Goal: Task Accomplishment & Management: Use online tool/utility

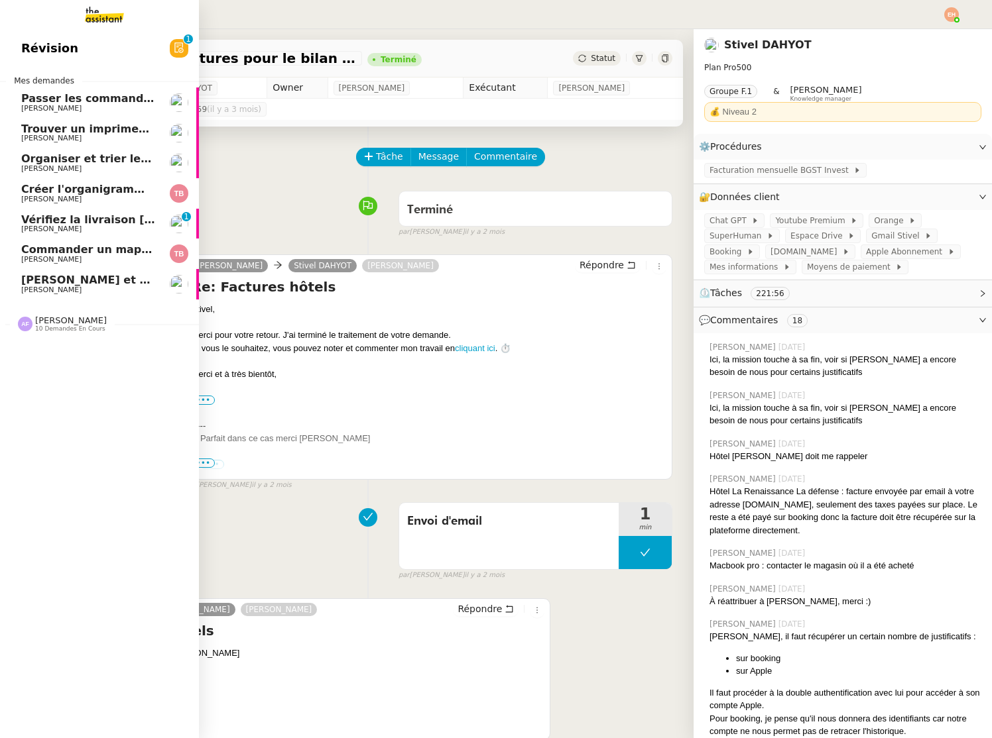
click at [131, 273] on link "[PERSON_NAME] et analyser les candidatures LinkedIn [PERSON_NAME]" at bounding box center [99, 284] width 199 height 30
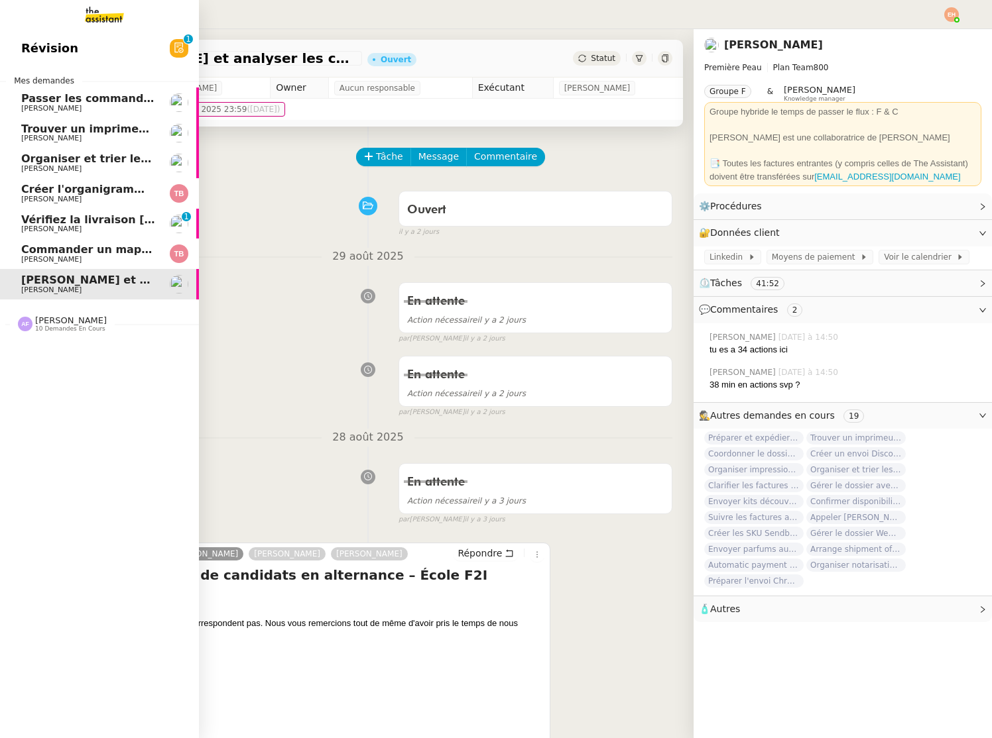
click at [45, 101] on span "Passer les commandes de livres Impactes" at bounding box center [145, 98] width 249 height 13
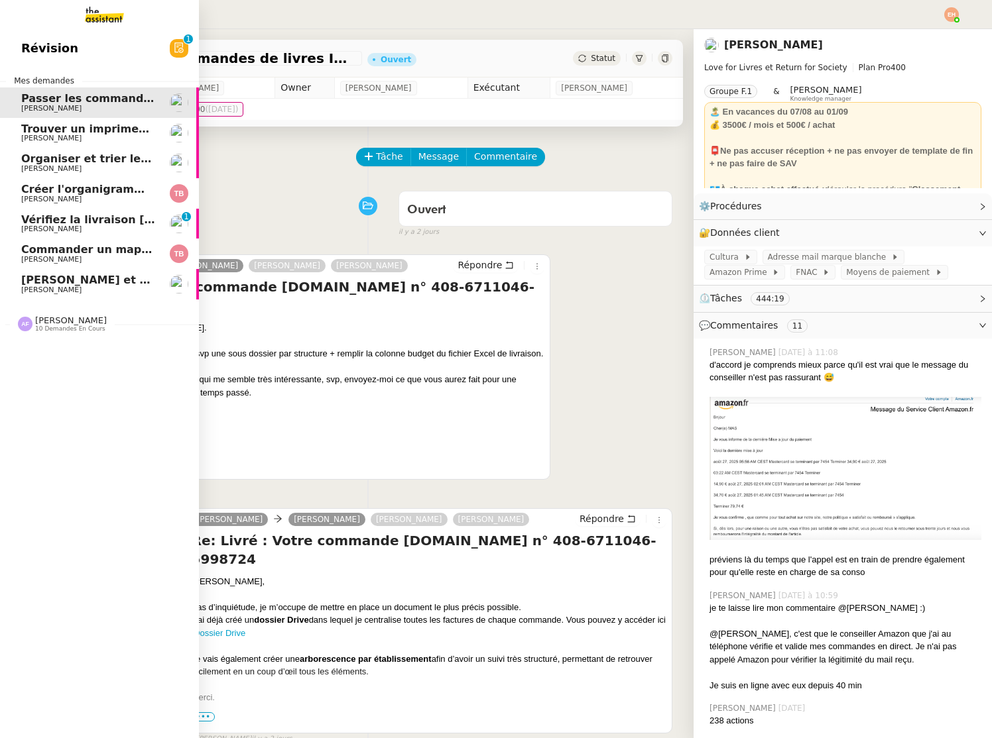
click at [76, 140] on span "[PERSON_NAME]" at bounding box center [88, 139] width 134 height 8
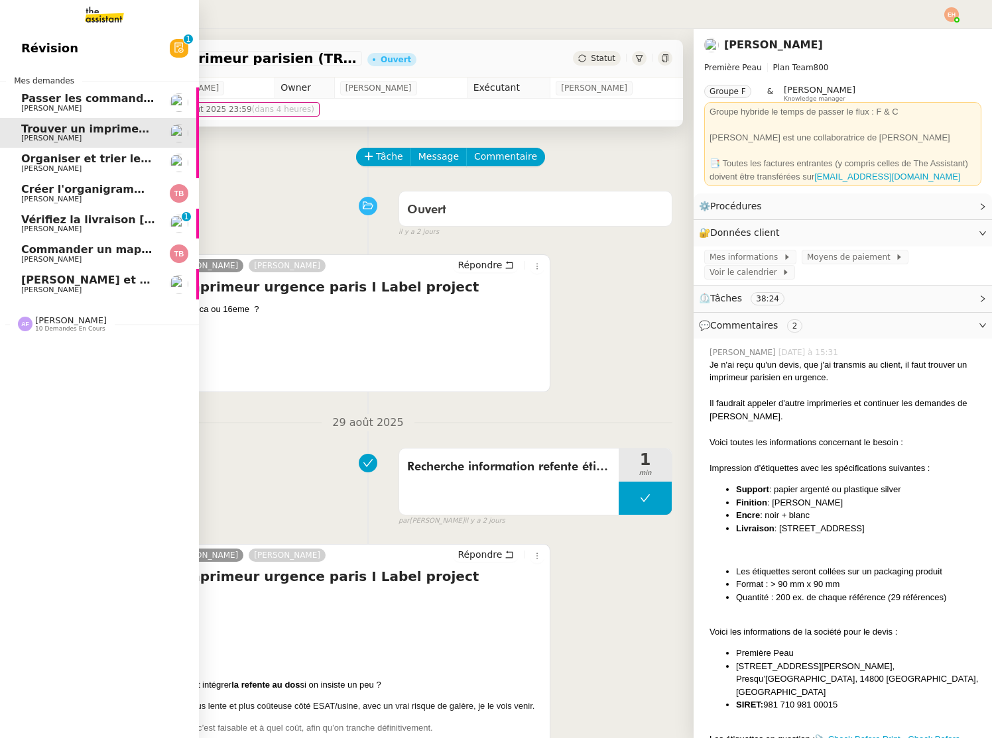
click at [82, 158] on span "Organiser et trier les documents sur Google Drive" at bounding box center [170, 158] width 299 height 13
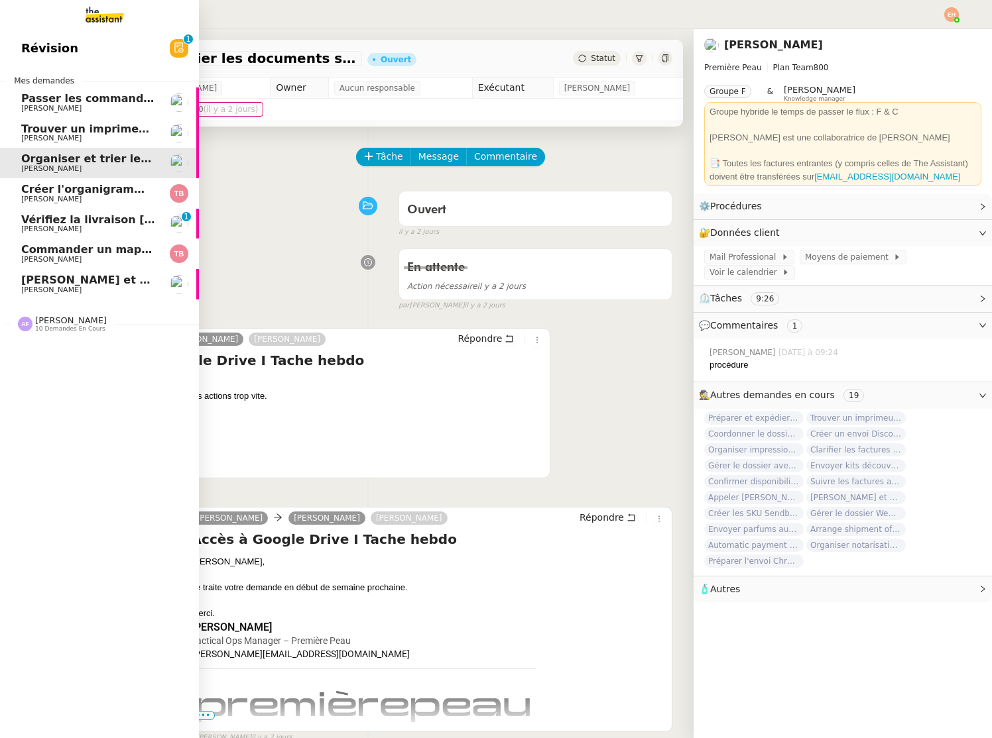
click at [99, 137] on span "[PERSON_NAME]" at bounding box center [88, 139] width 134 height 8
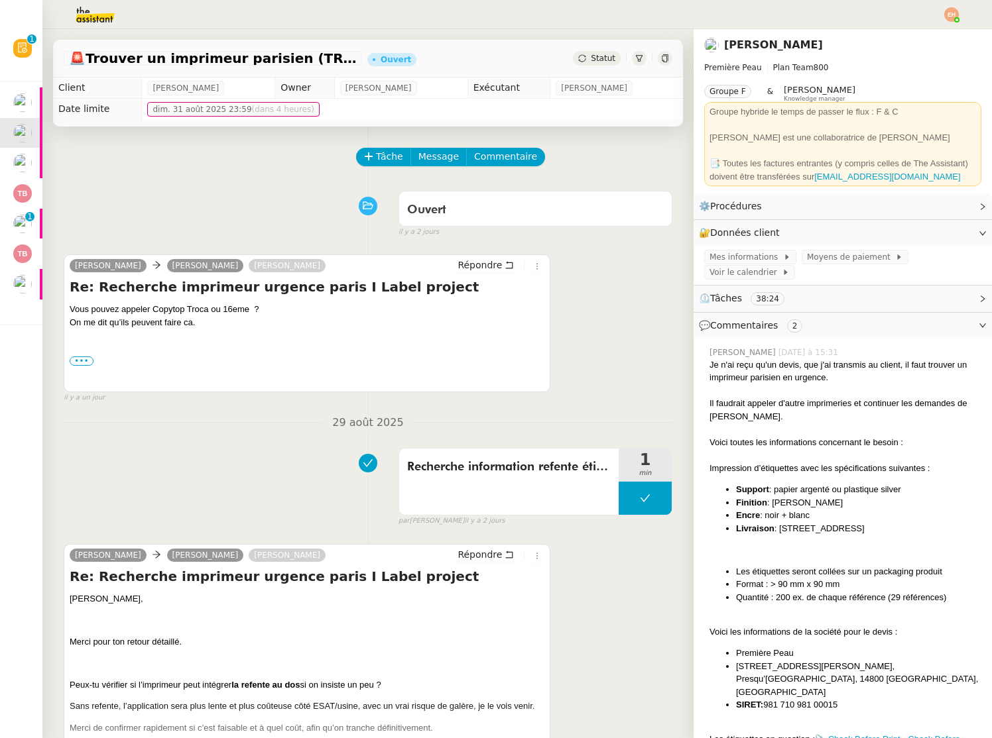
click at [611, 50] on div "🚨 Trouver un imprimeur parisien (TRES URGENT) [PERSON_NAME]" at bounding box center [368, 59] width 630 height 38
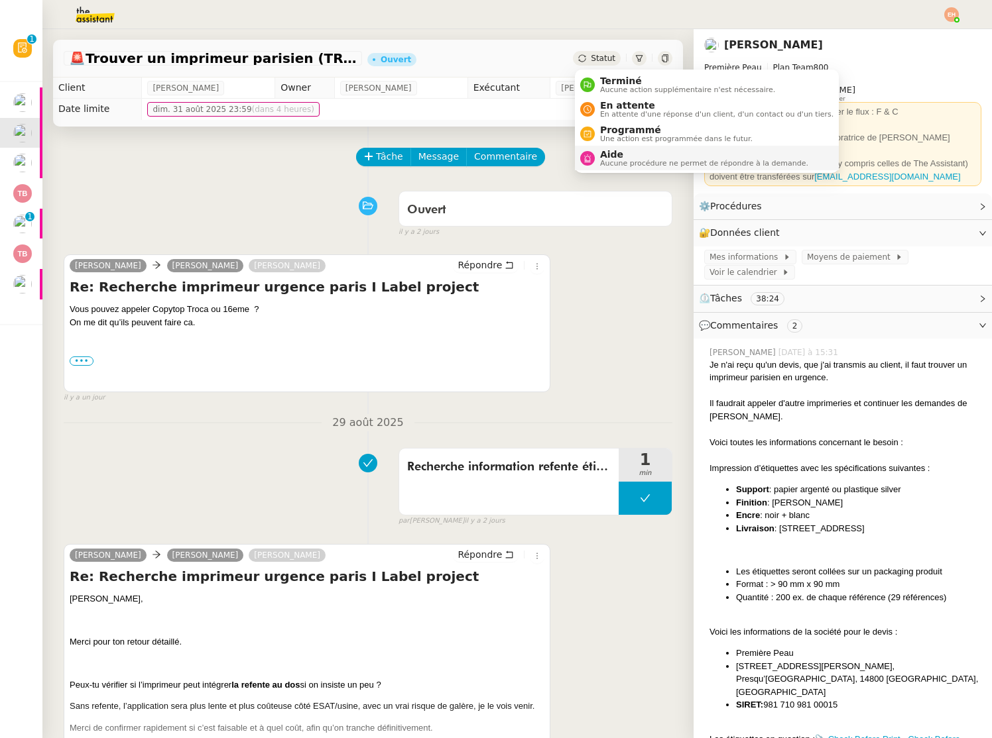
click at [621, 156] on span "Aide" at bounding box center [704, 154] width 208 height 11
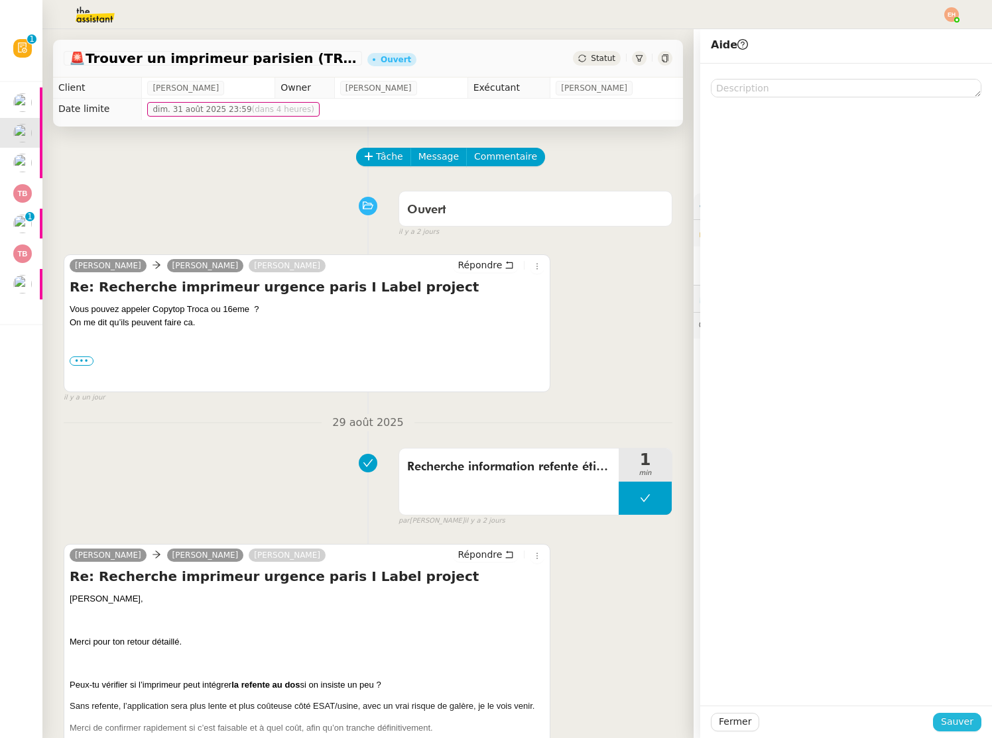
click at [977, 723] on button "Sauver" at bounding box center [957, 722] width 48 height 19
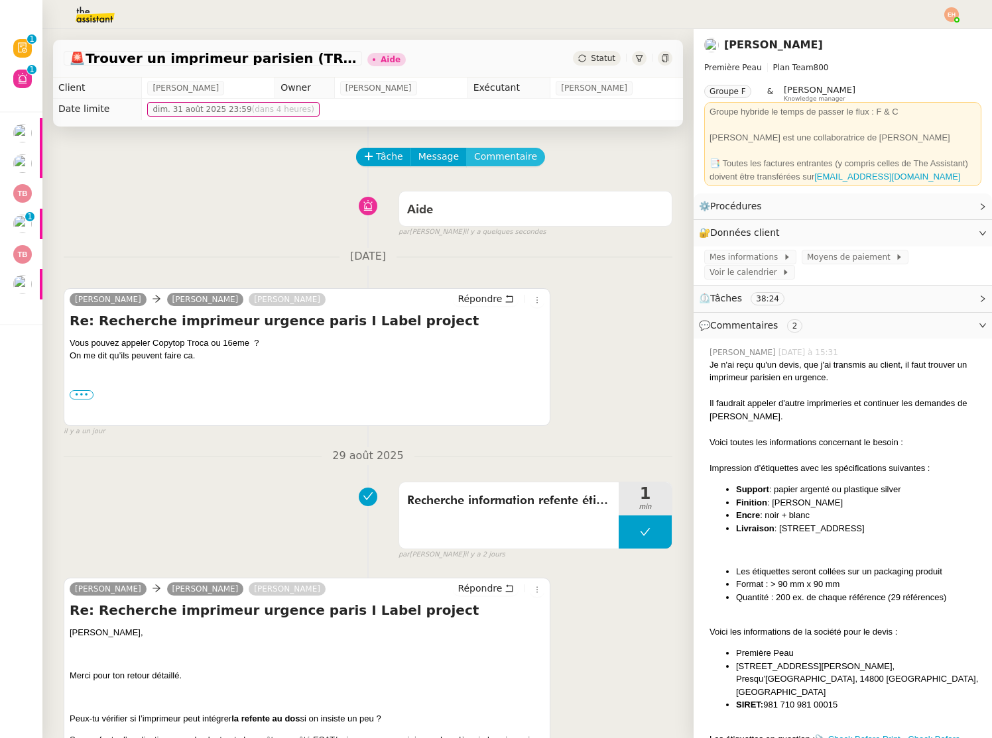
click at [516, 151] on span "Commentaire" at bounding box center [505, 156] width 63 height 15
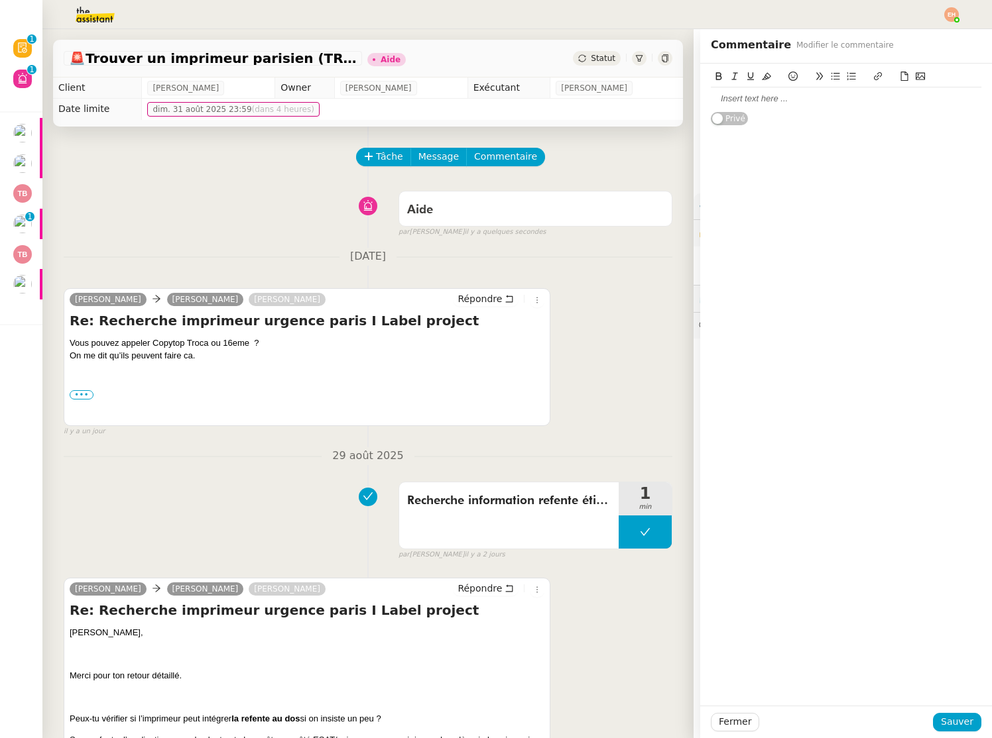
click at [771, 93] on div at bounding box center [846, 99] width 270 height 12
click at [943, 714] on button "Sauver" at bounding box center [957, 722] width 48 height 19
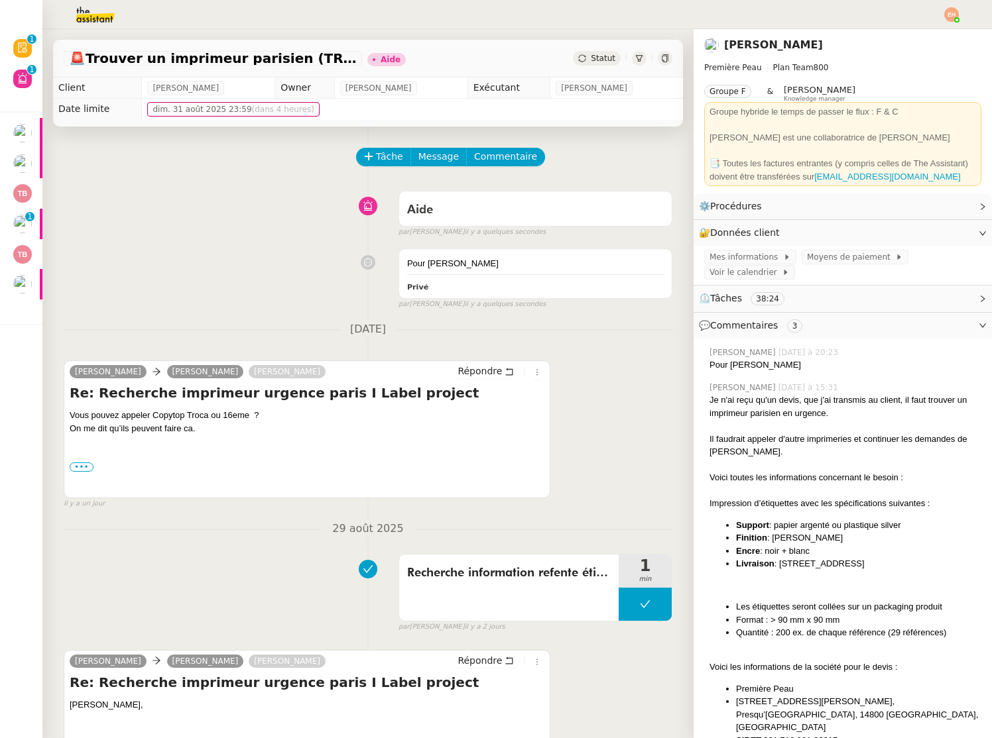
click at [135, 247] on div "Pour [PERSON_NAME] false par [PERSON_NAME] il y a quelques secondes" at bounding box center [368, 276] width 609 height 67
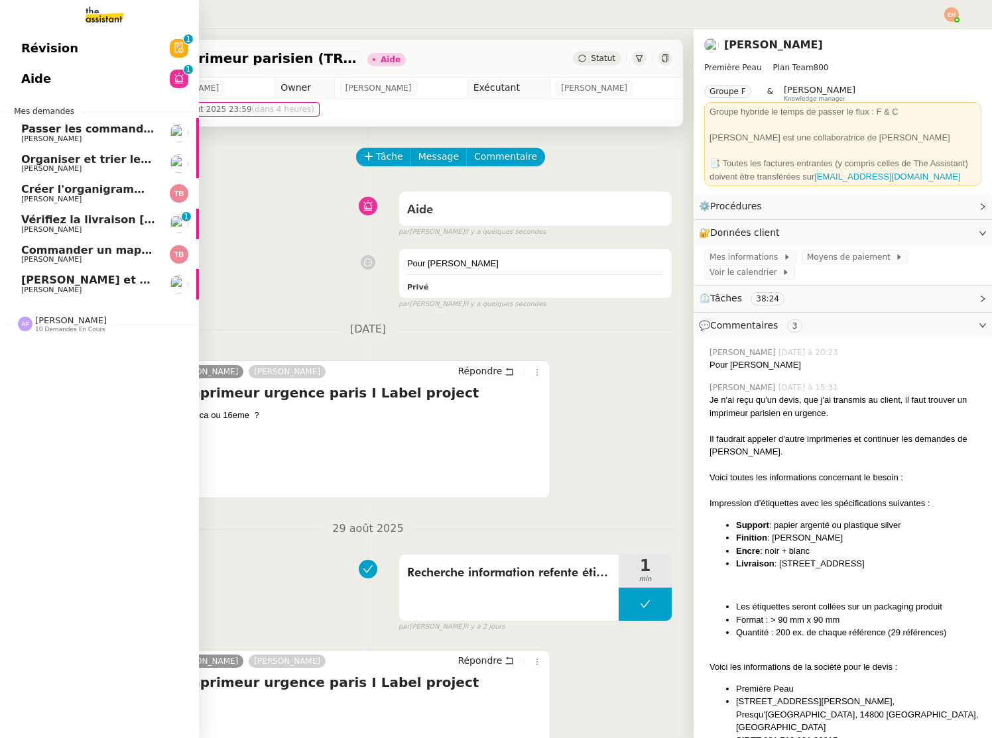
click at [68, 282] on span "[PERSON_NAME] et analyser les candidatures LinkedIn" at bounding box center [184, 280] width 327 height 13
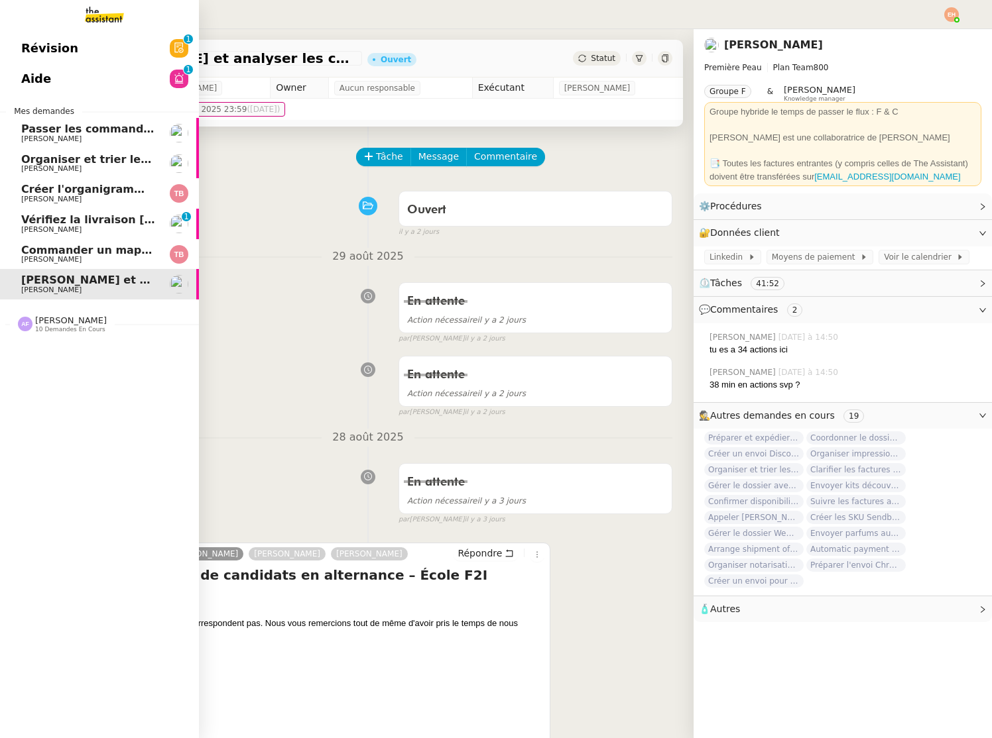
click at [36, 248] on span "Commander un mapping pour ACORA" at bounding box center [132, 250] width 223 height 13
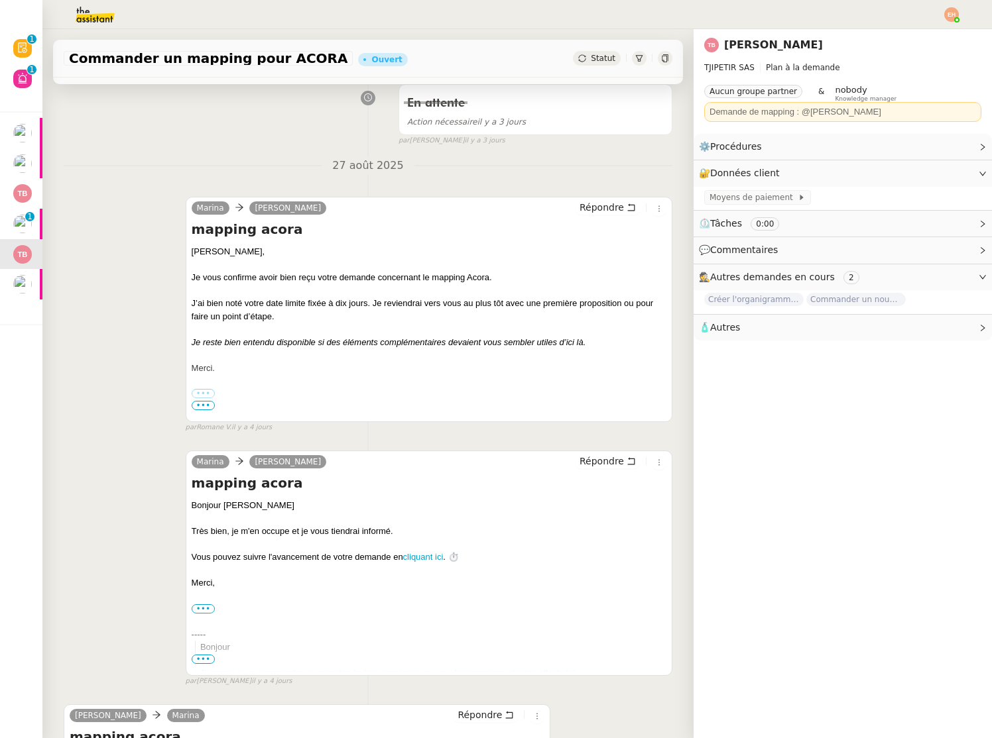
scroll to position [319, 0]
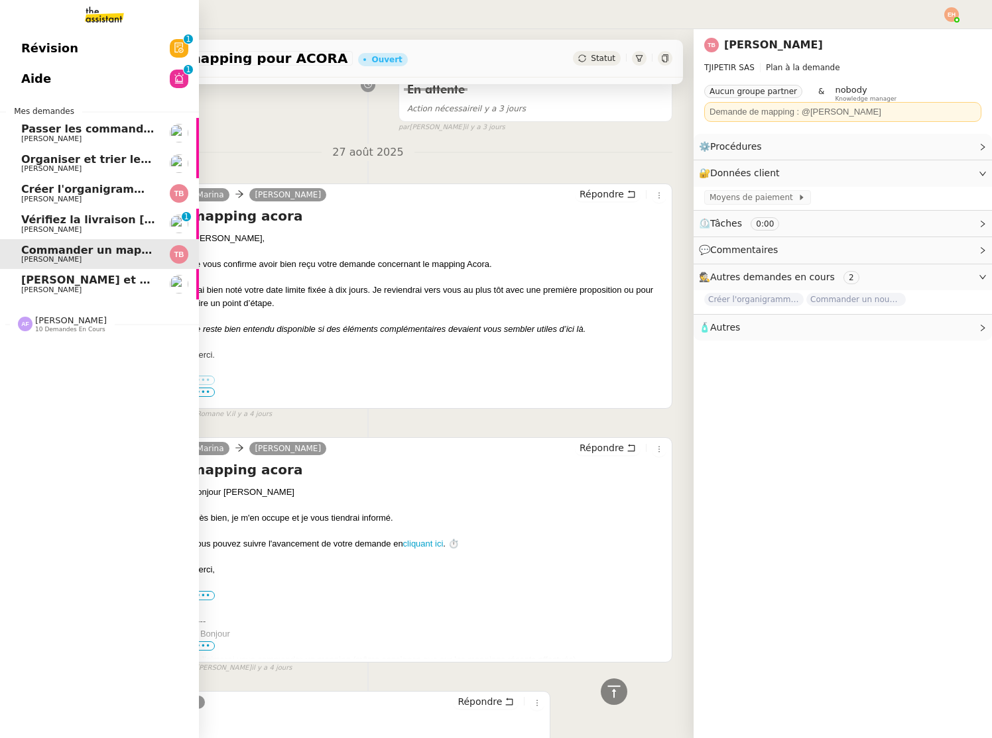
click at [30, 231] on span "[PERSON_NAME]" at bounding box center [51, 229] width 60 height 9
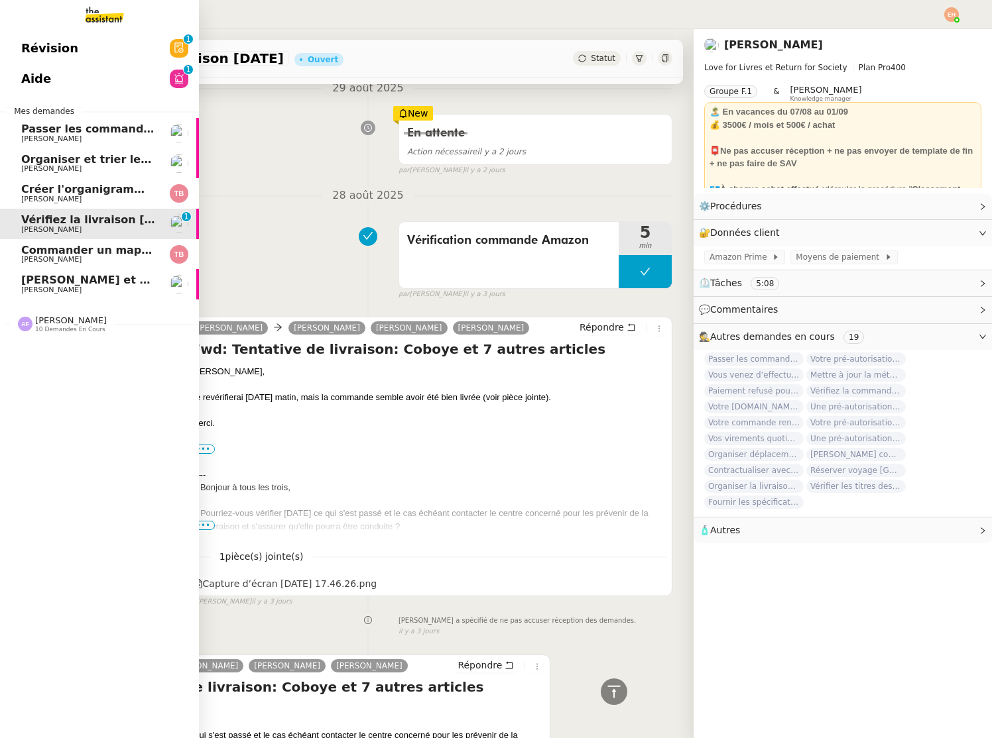
scroll to position [319, 0]
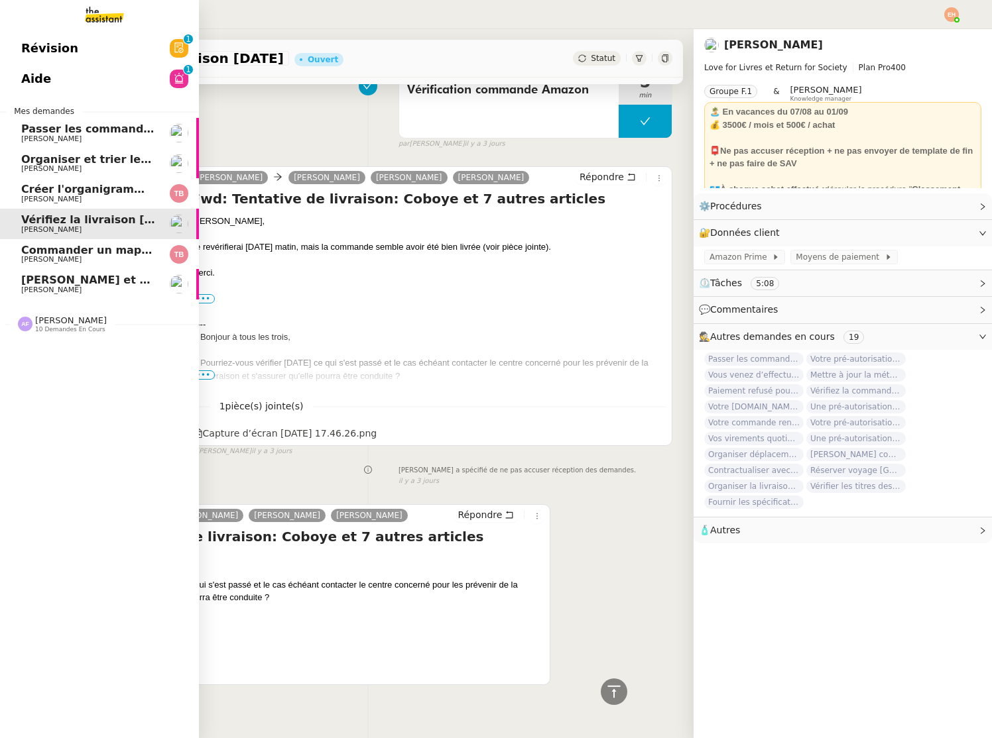
click at [97, 261] on span "[PERSON_NAME]" at bounding box center [88, 260] width 134 height 8
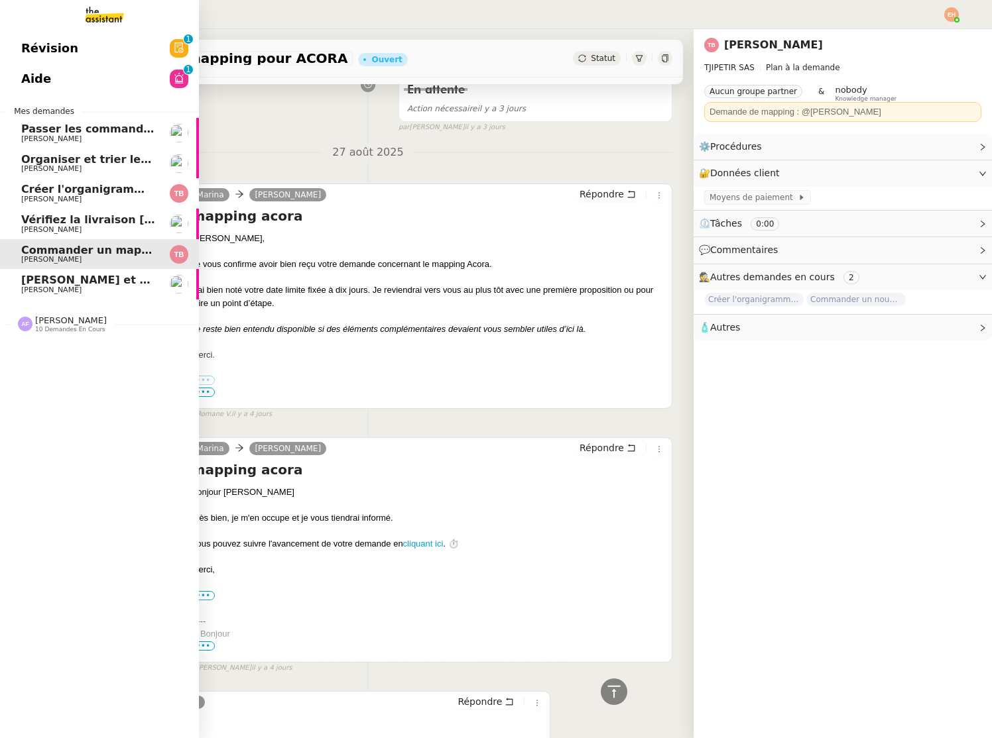
click at [96, 296] on link "[PERSON_NAME] et analyser les candidatures LinkedIn [PERSON_NAME]" at bounding box center [99, 284] width 199 height 30
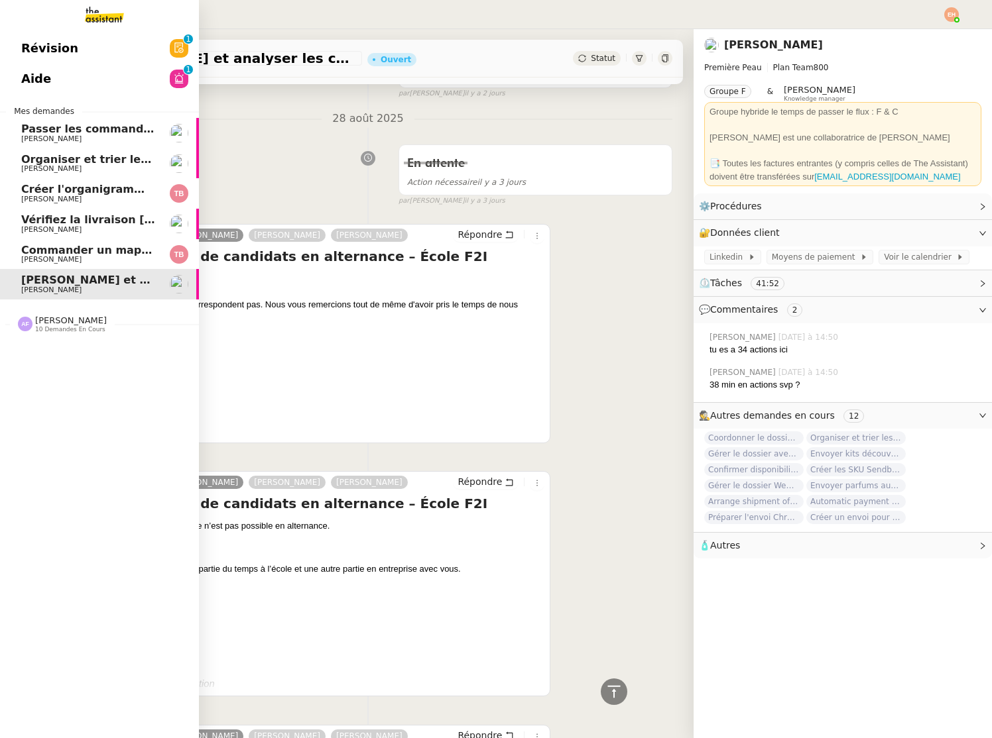
scroll to position [319, 0]
click at [139, 162] on span "Organiser et trier les documents sur Google Drive" at bounding box center [170, 159] width 299 height 13
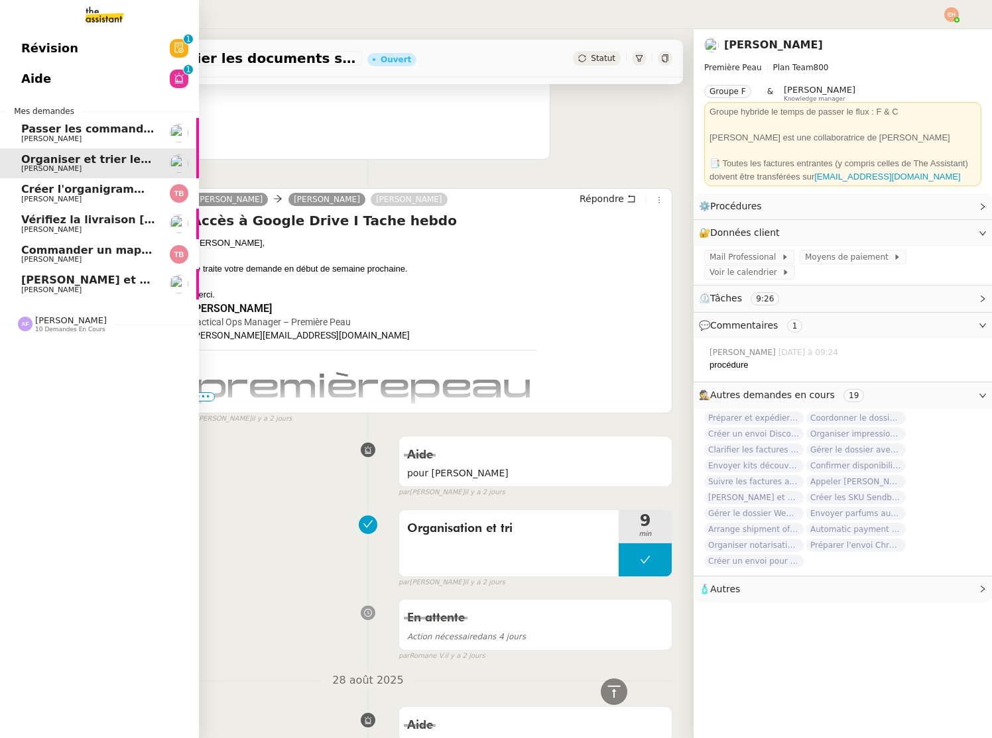
click at [129, 231] on span "[PERSON_NAME]" at bounding box center [88, 230] width 134 height 8
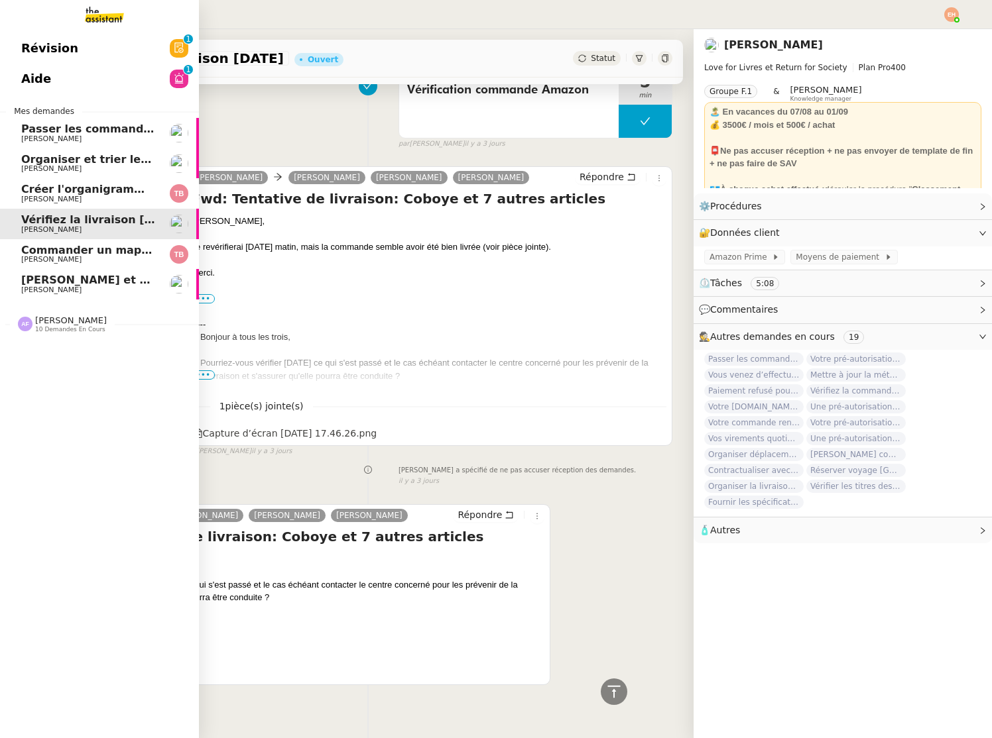
click at [119, 152] on link "Organiser et trier les documents sur Google Drive [PERSON_NAME]" at bounding box center [99, 163] width 199 height 30
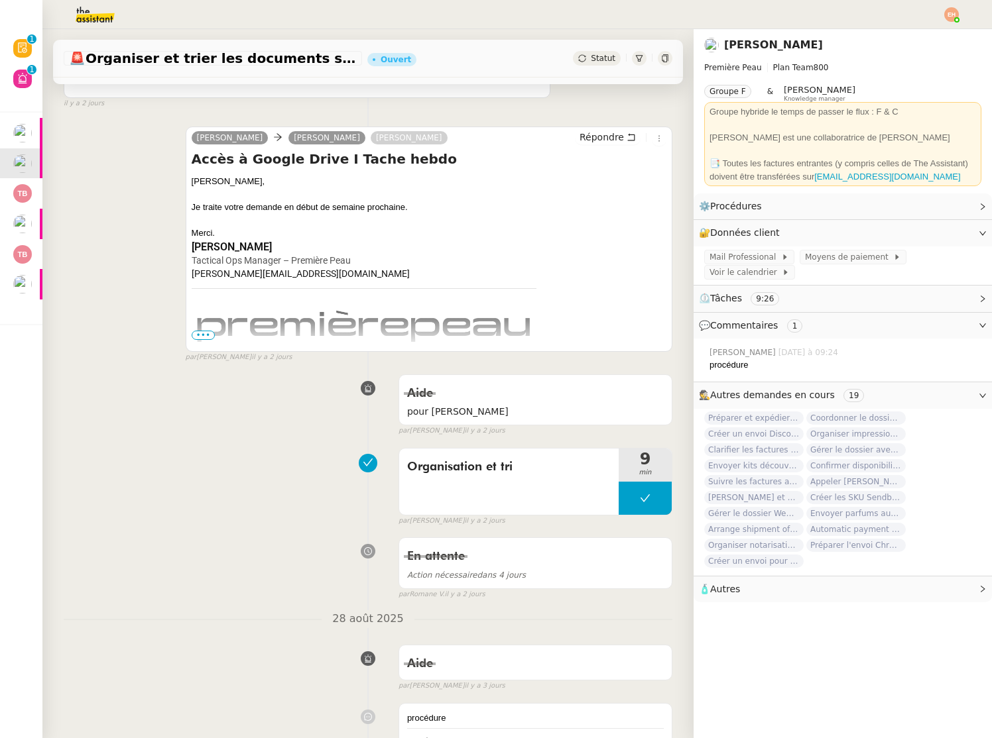
scroll to position [948, 0]
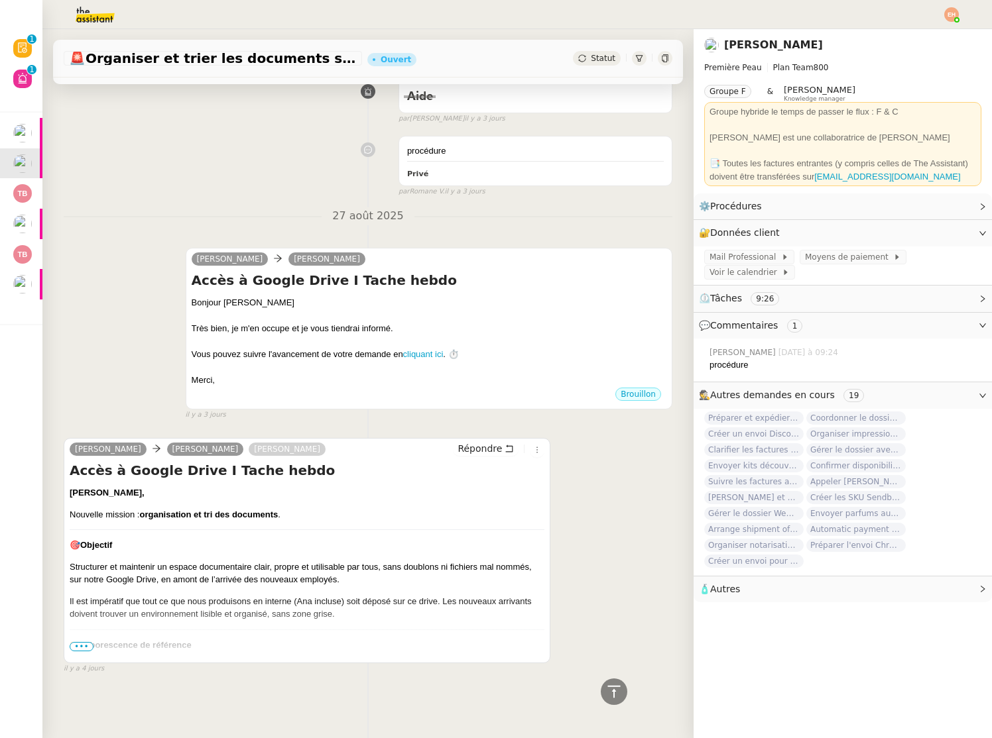
click at [80, 648] on span "•••" at bounding box center [82, 646] width 24 height 9
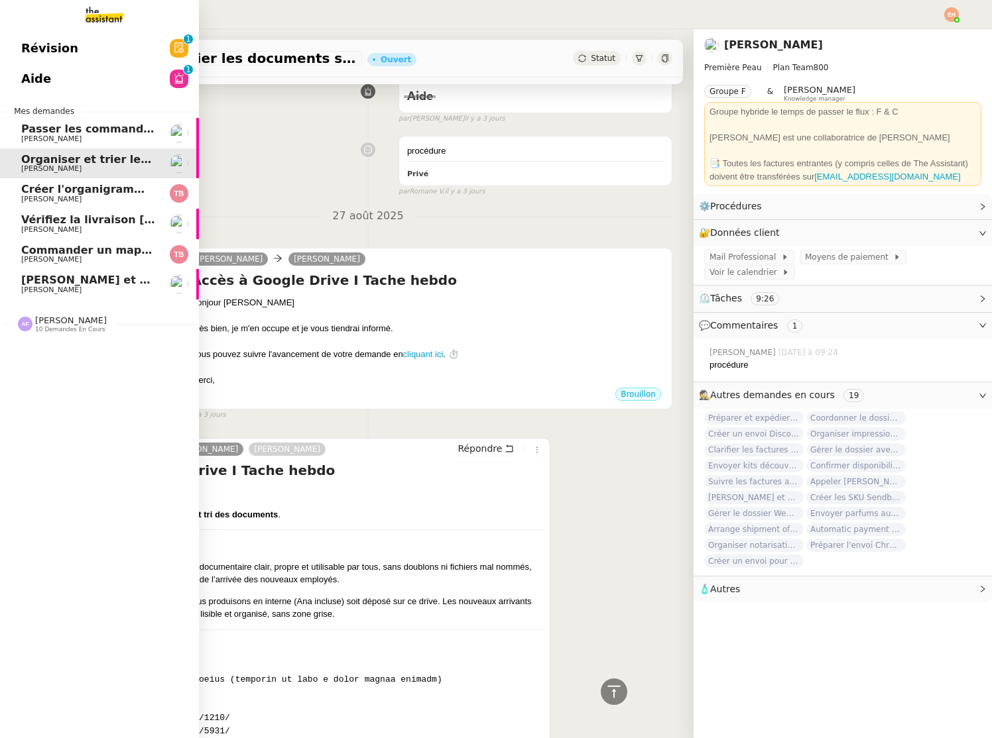
click at [36, 280] on span "[PERSON_NAME] et analyser les candidatures LinkedIn" at bounding box center [184, 280] width 327 height 13
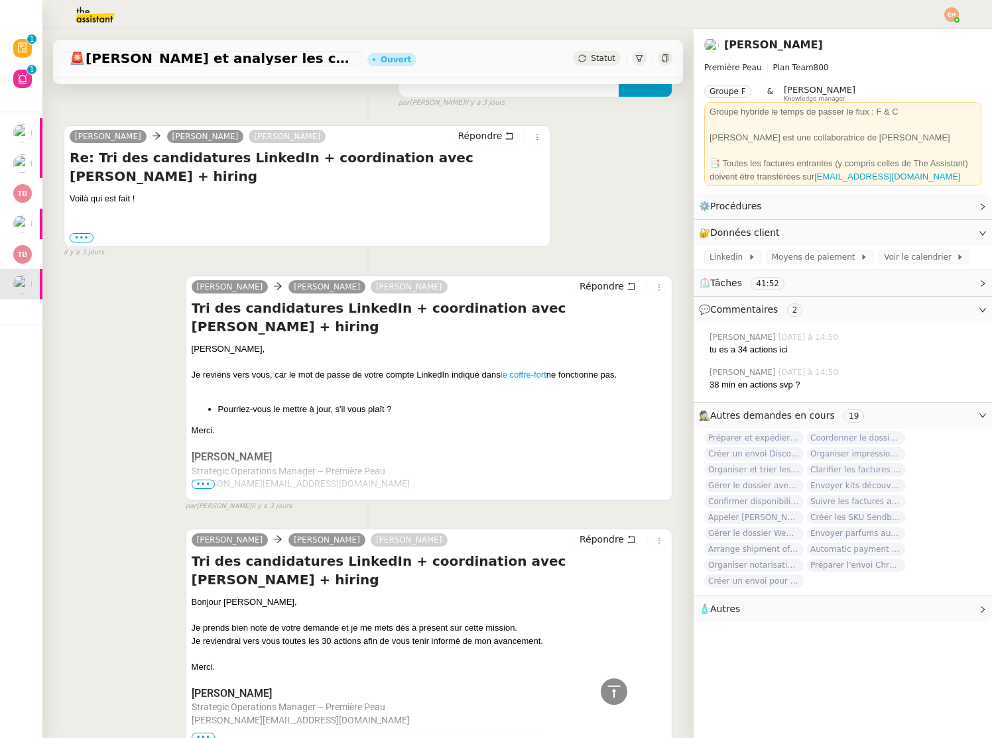
scroll to position [3904, 0]
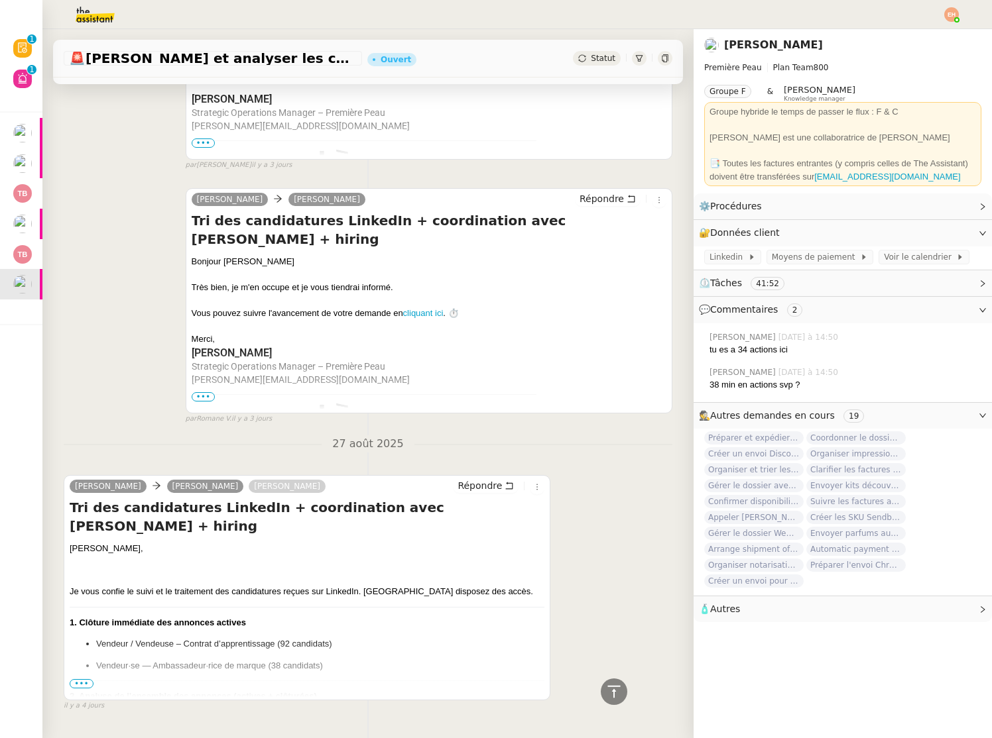
click at [89, 679] on span "•••" at bounding box center [82, 683] width 24 height 9
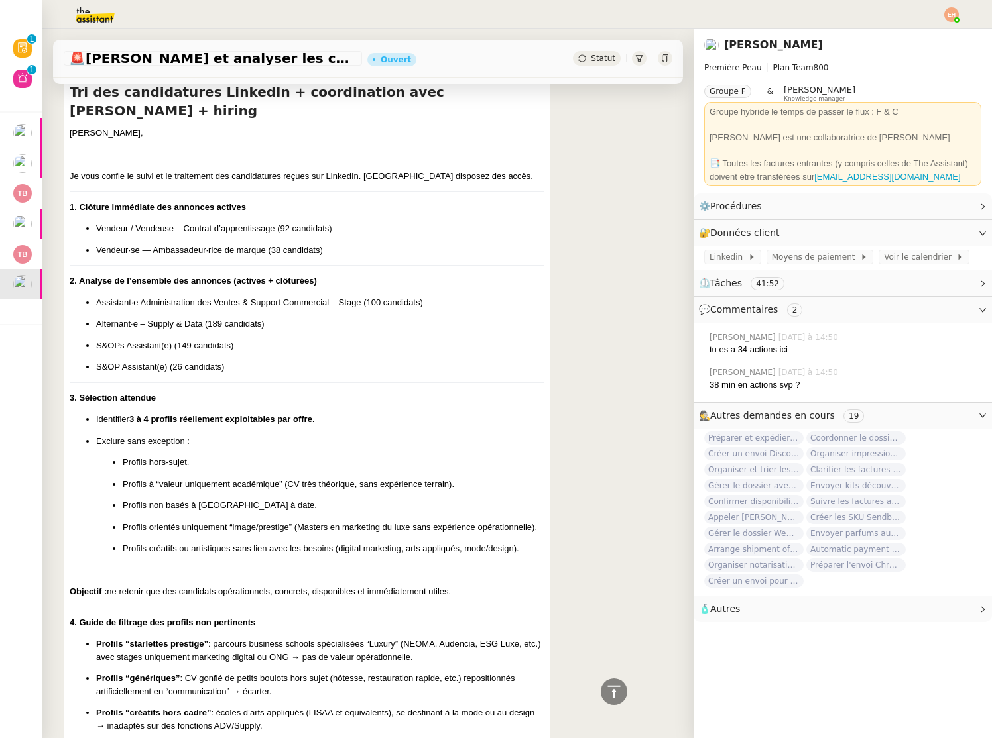
scroll to position [4327, 0]
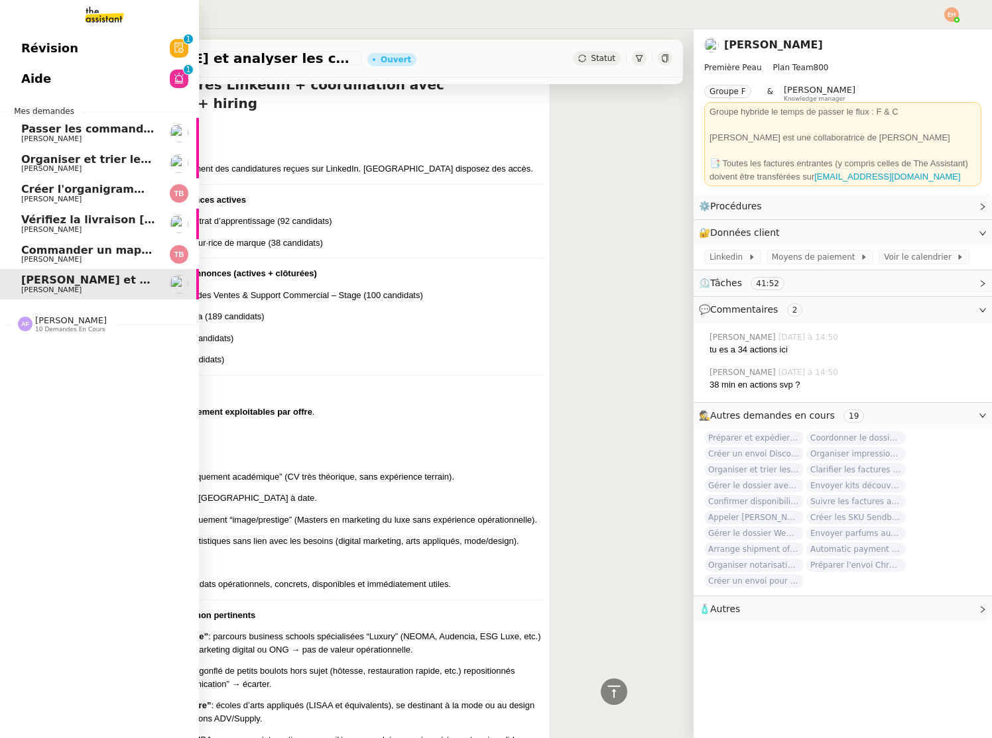
click at [70, 198] on span "[PERSON_NAME]" at bounding box center [88, 200] width 134 height 8
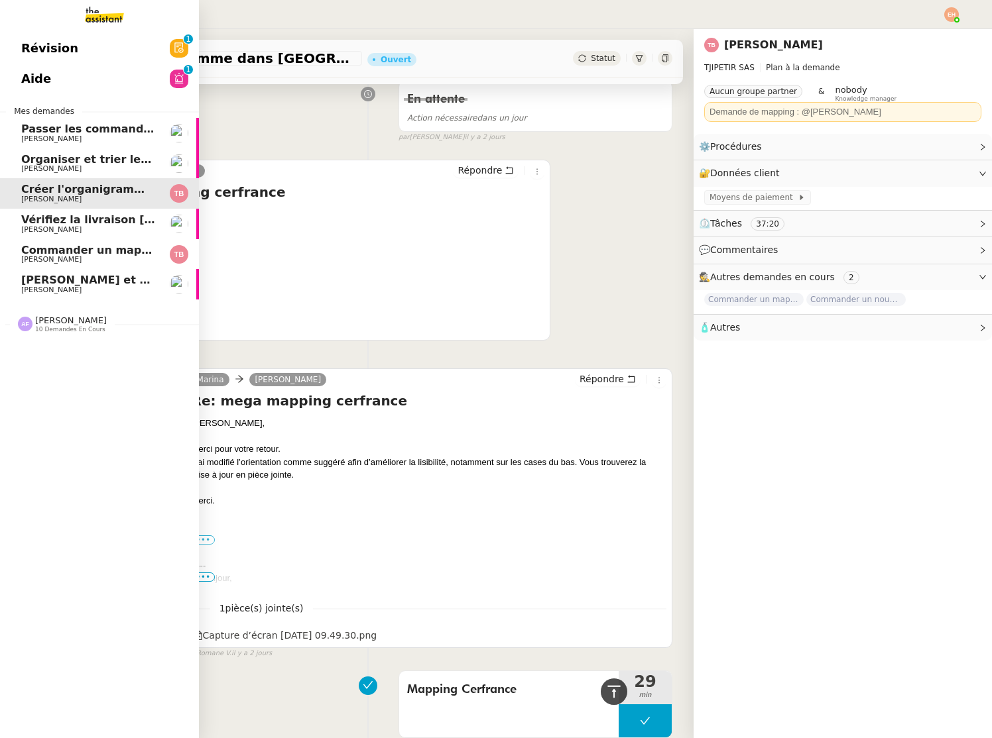
scroll to position [284, 0]
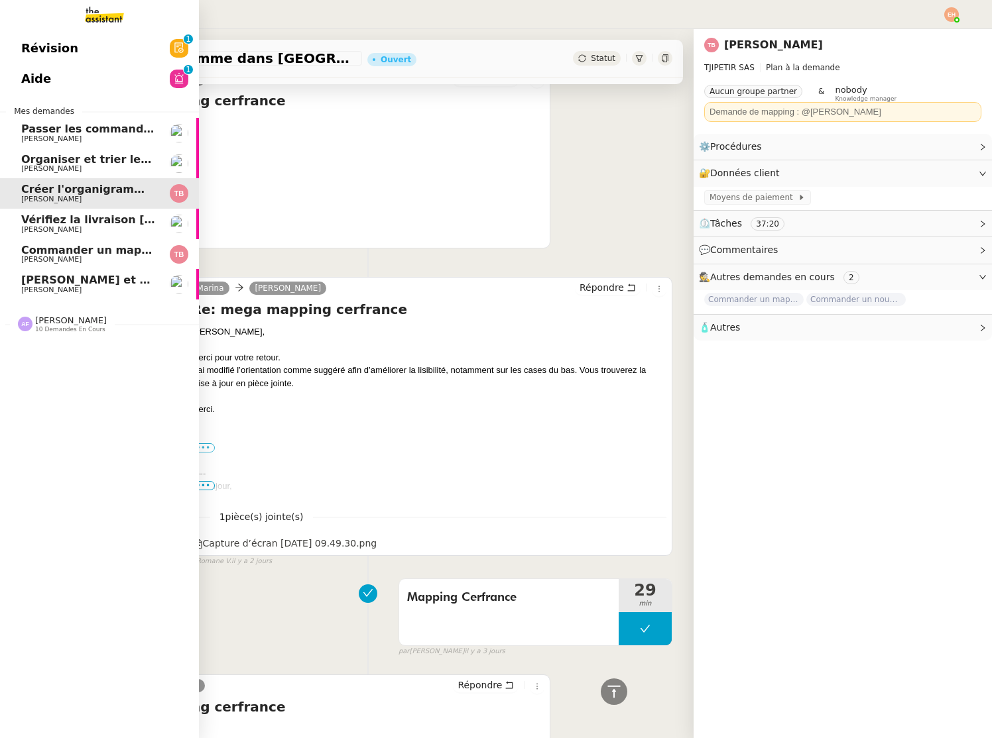
click at [118, 253] on span "Commander un mapping pour ACORA" at bounding box center [132, 250] width 223 height 13
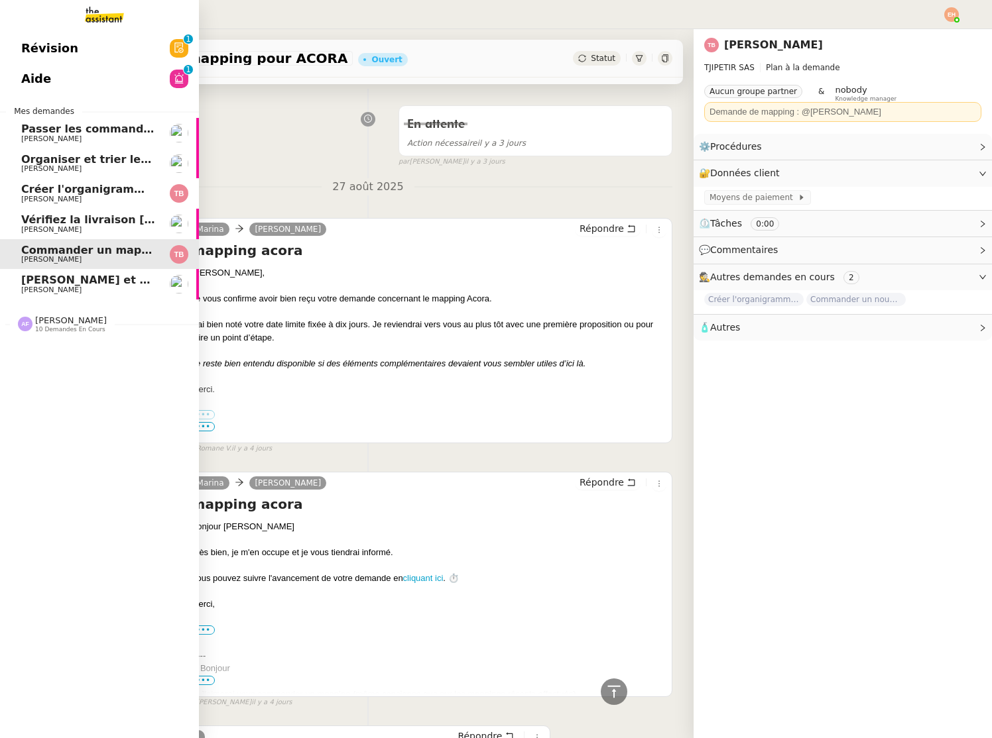
click at [112, 279] on span "[PERSON_NAME] et analyser les candidatures LinkedIn" at bounding box center [184, 280] width 327 height 13
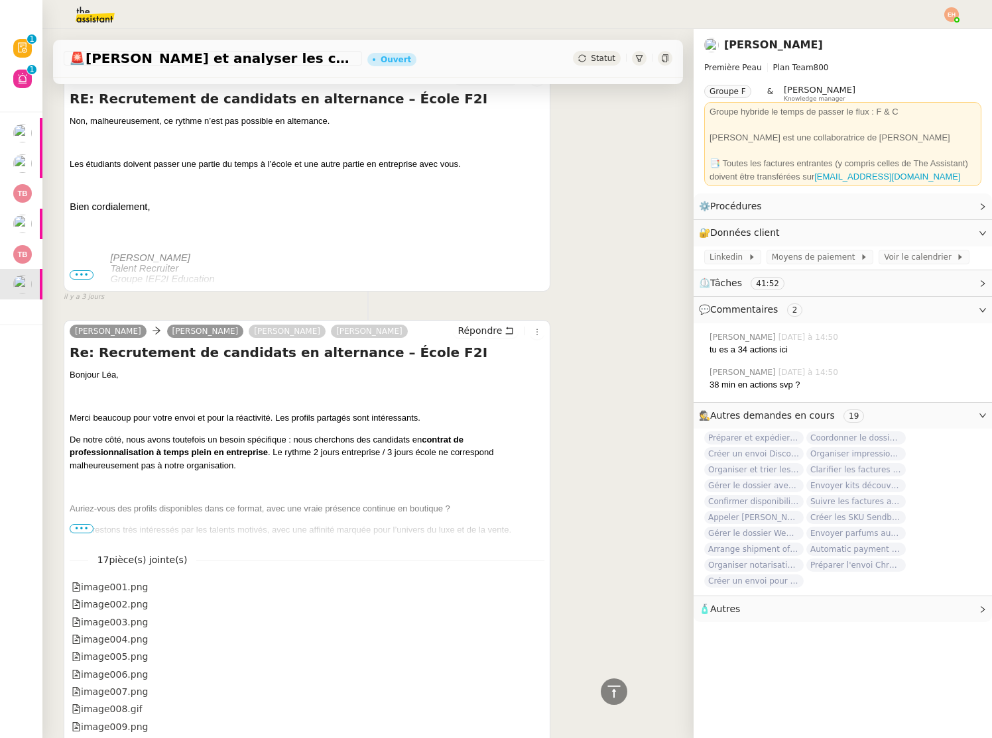
scroll to position [725, 0]
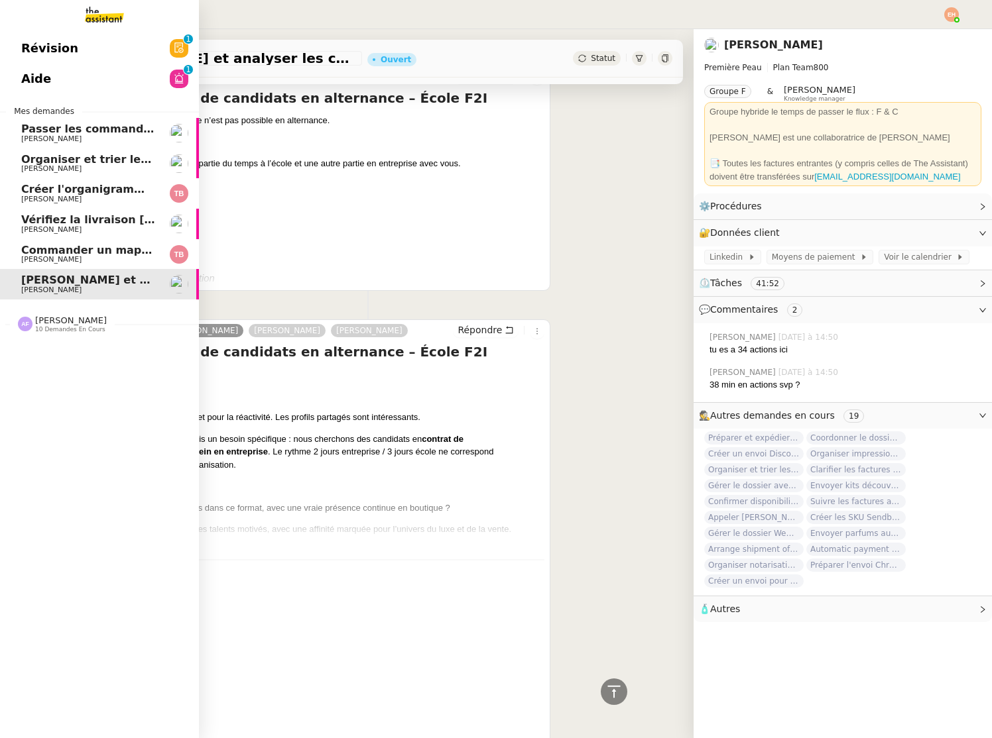
click at [104, 225] on span "Vérifiez la livraison [DATE]" at bounding box center [100, 219] width 158 height 13
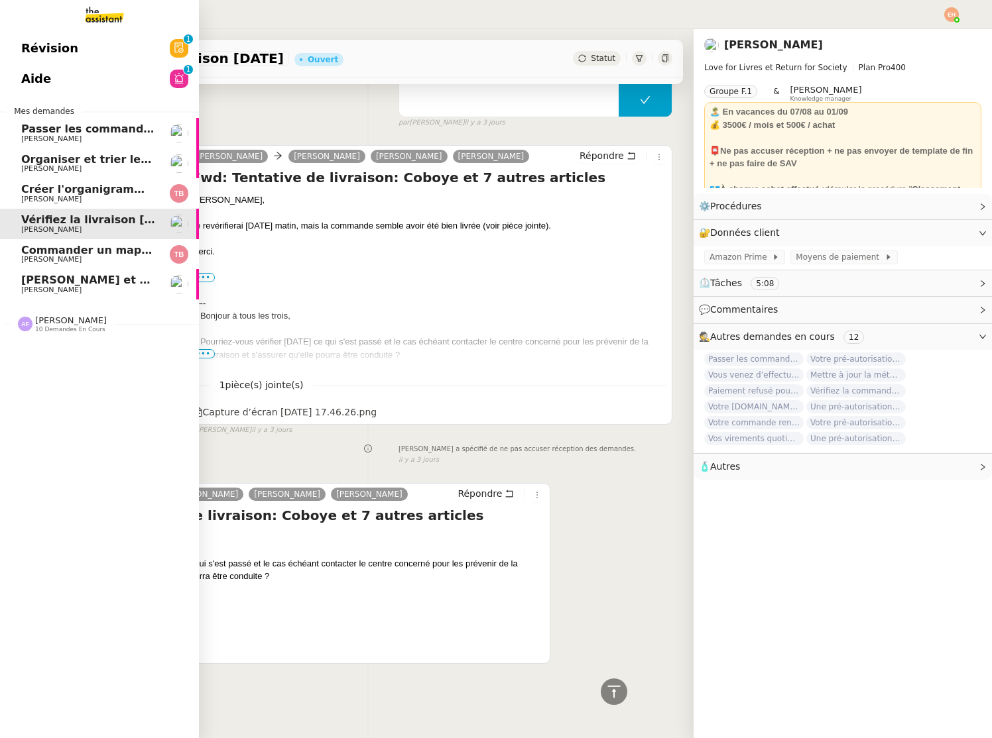
scroll to position [284, 0]
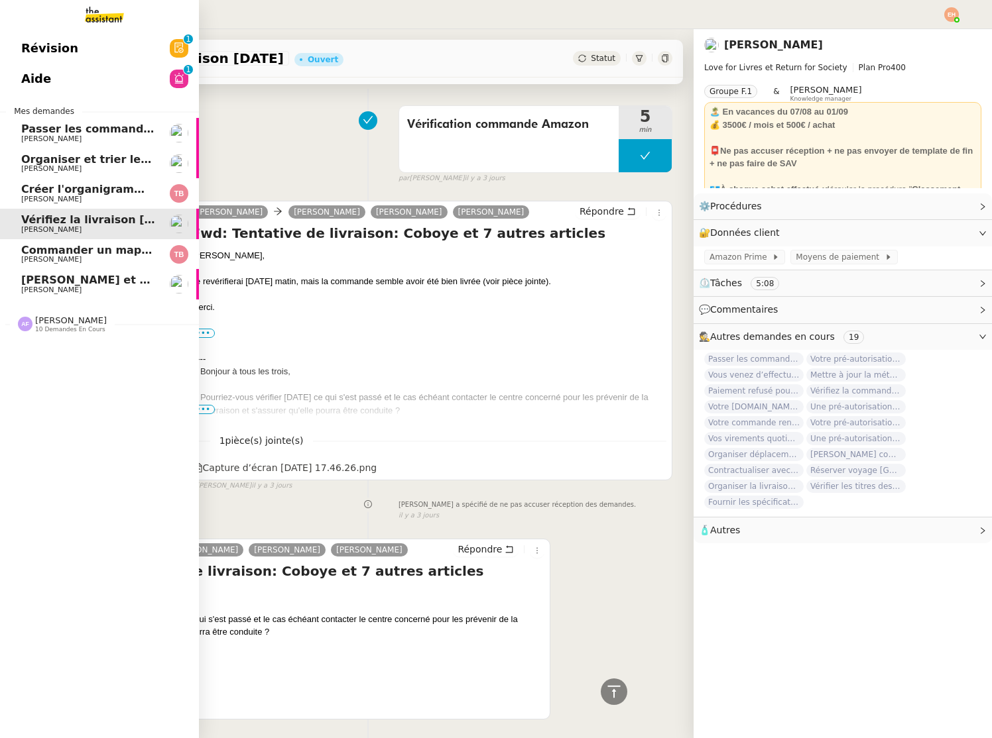
click at [107, 249] on span "Commander un mapping pour ACORA" at bounding box center [132, 250] width 223 height 13
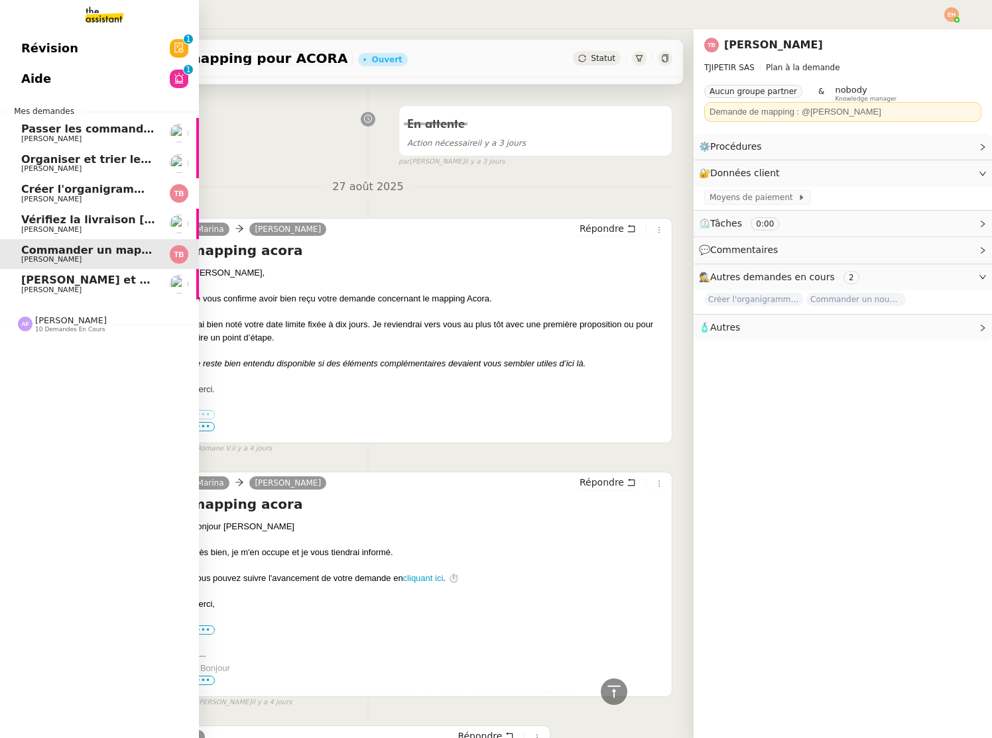
click at [27, 283] on span "[PERSON_NAME] et analyser les candidatures LinkedIn" at bounding box center [184, 280] width 327 height 13
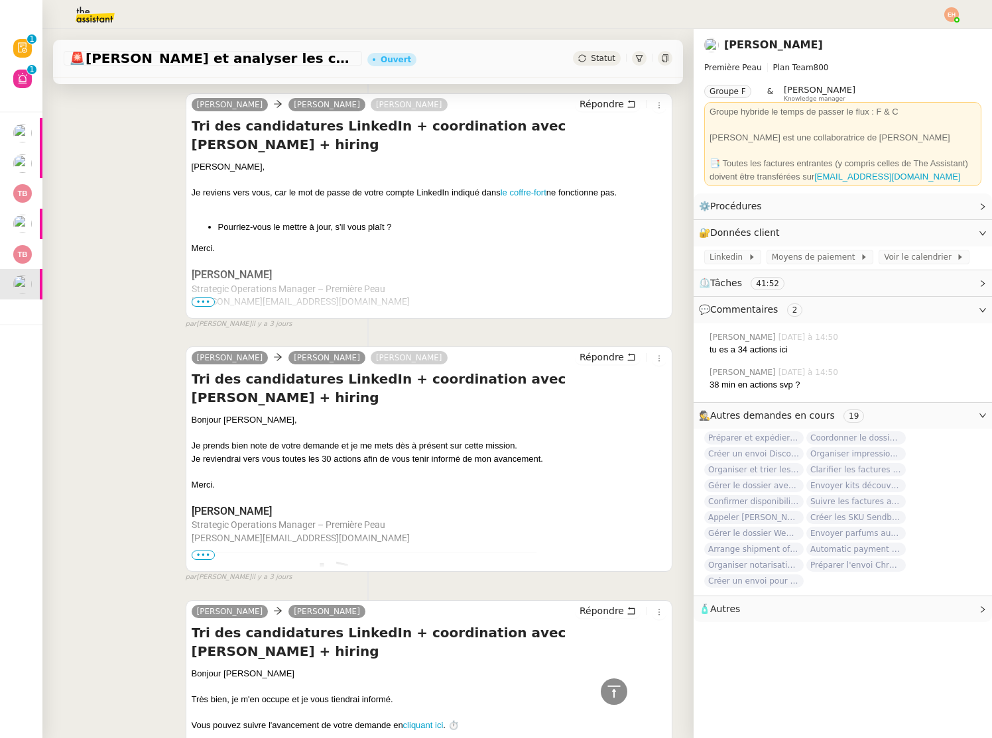
scroll to position [3904, 0]
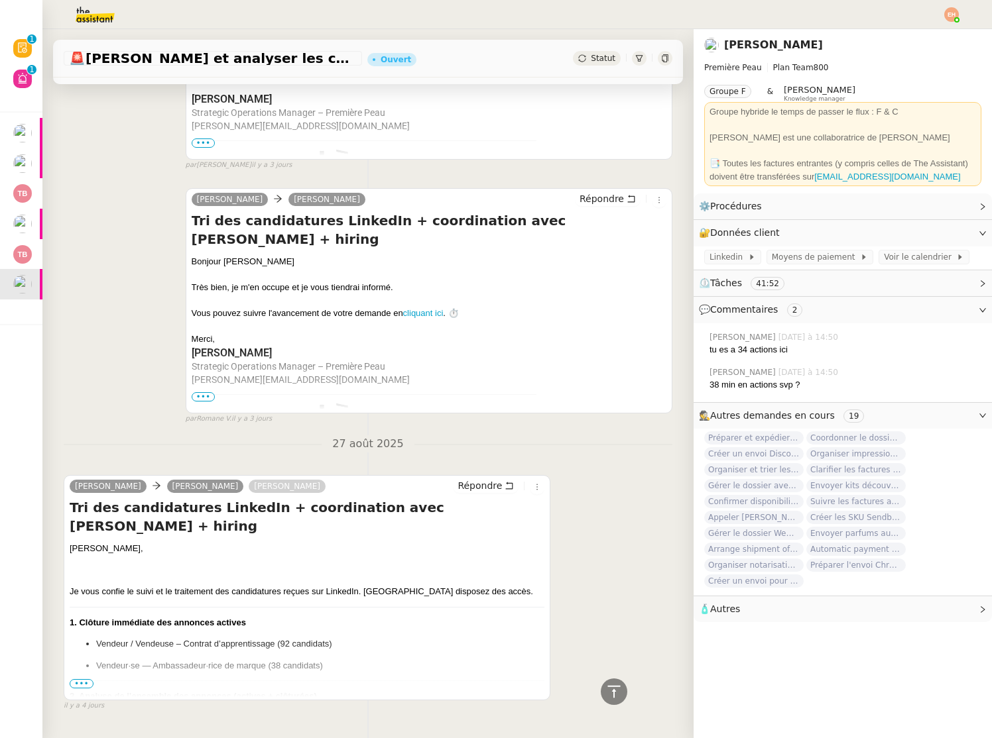
click at [84, 679] on span "•••" at bounding box center [82, 683] width 24 height 9
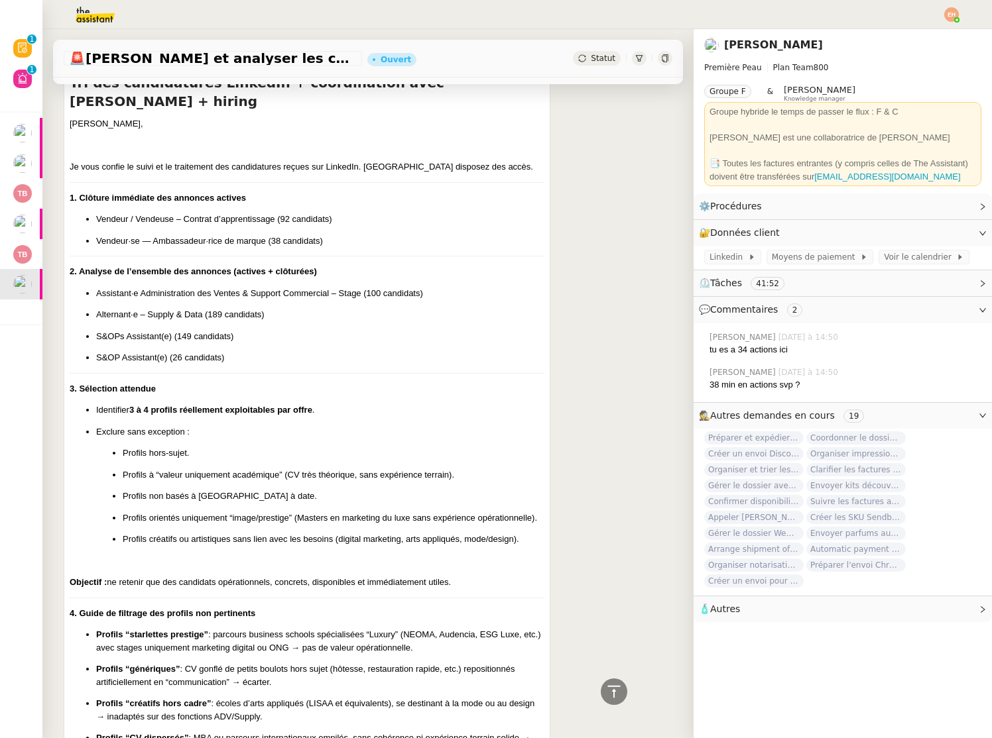
scroll to position [4327, 0]
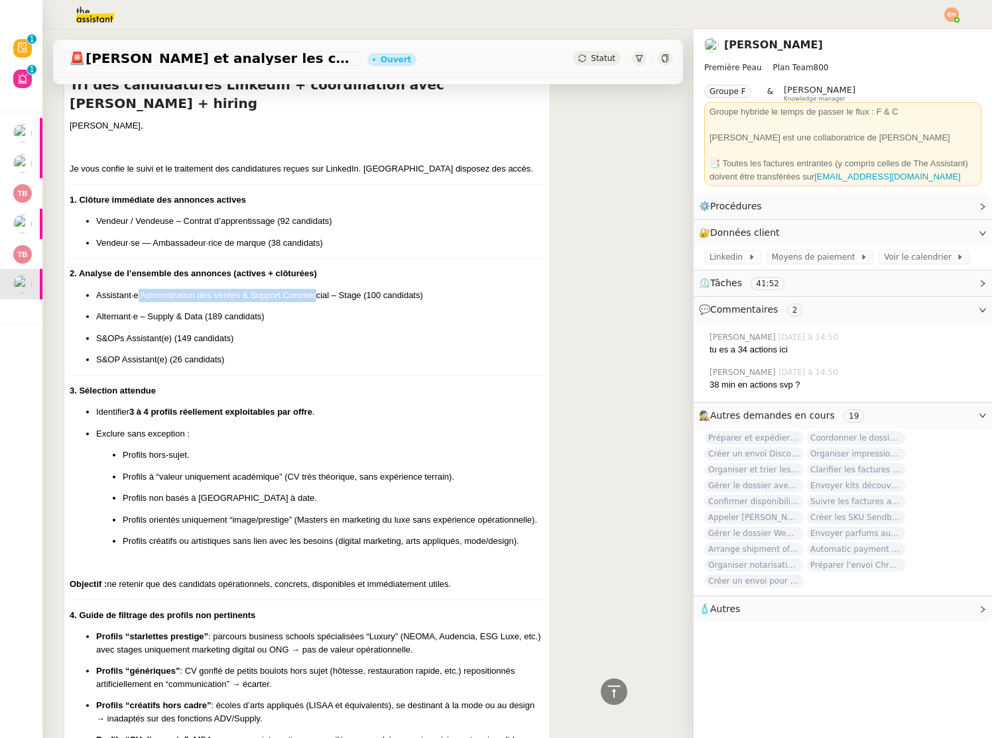
drag, startPoint x: 137, startPoint y: 241, endPoint x: 317, endPoint y: 240, distance: 180.3
click at [317, 289] on p "Assistant·e Administration des Ventes & Support Commercial – Stage (100 candida…" at bounding box center [320, 295] width 448 height 13
drag, startPoint x: 89, startPoint y: 262, endPoint x: 261, endPoint y: 264, distance: 171.7
click at [261, 310] on li "Alternant·e – Supply & Data (189 candidats)" at bounding box center [320, 316] width 448 height 13
click at [106, 332] on p "S&OPs Assistant(e) (149 candidats)" at bounding box center [320, 338] width 448 height 13
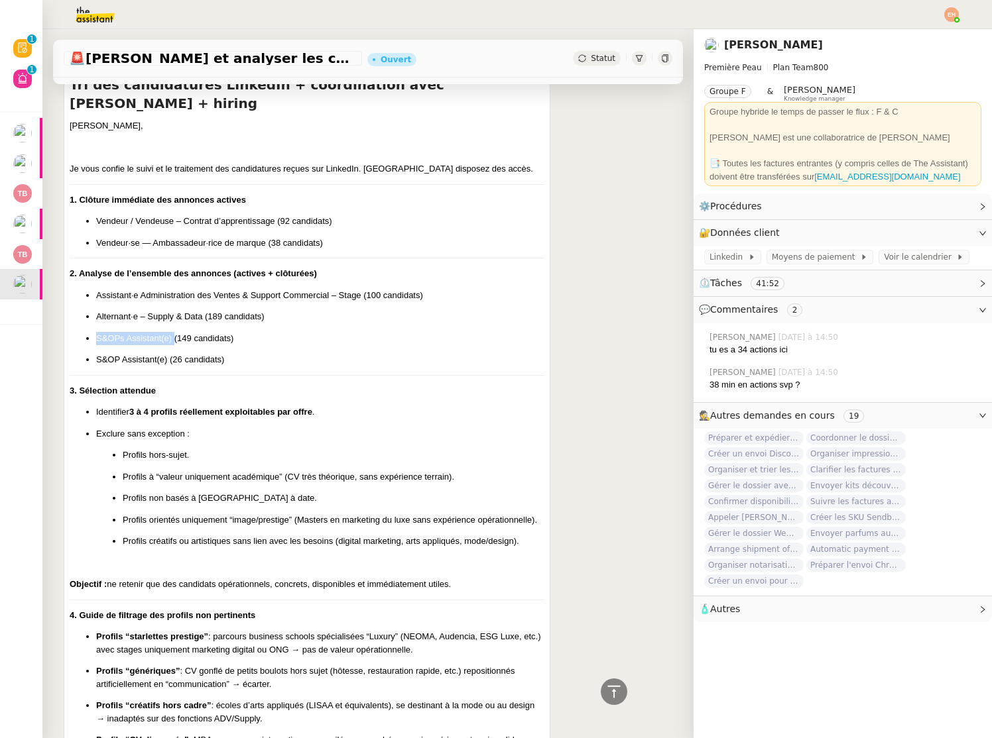
drag, startPoint x: 97, startPoint y: 286, endPoint x: 174, endPoint y: 286, distance: 76.9
click at [174, 332] on p "S&OPs Assistant(e) (149 candidats)" at bounding box center [320, 338] width 448 height 13
drag, startPoint x: 235, startPoint y: 305, endPoint x: 145, endPoint y: 298, distance: 89.7
click at [145, 353] on p "S&OP Assistant(e) (26 candidats)" at bounding box center [320, 359] width 448 height 13
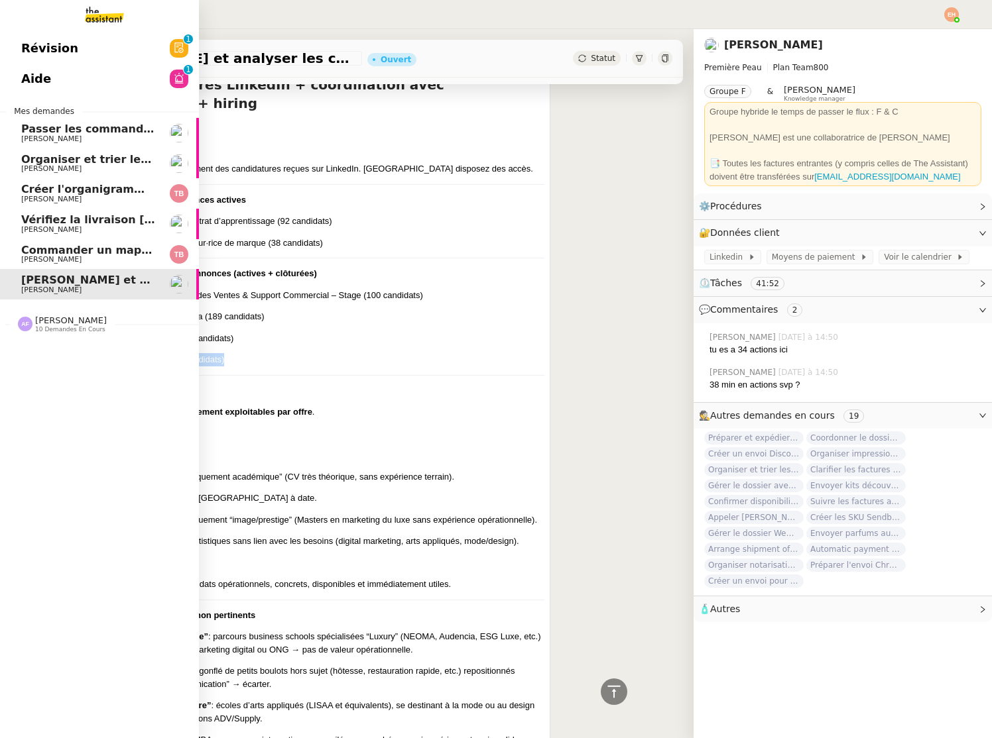
click at [25, 250] on span "Commander un mapping pour ACORA" at bounding box center [132, 250] width 223 height 13
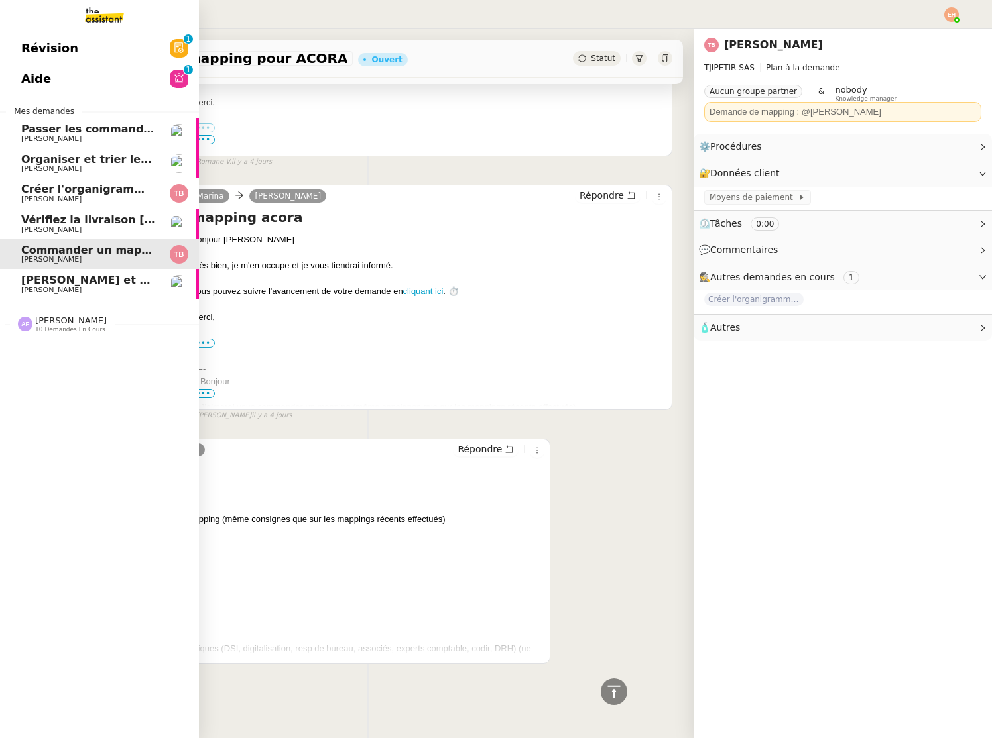
scroll to position [284, 0]
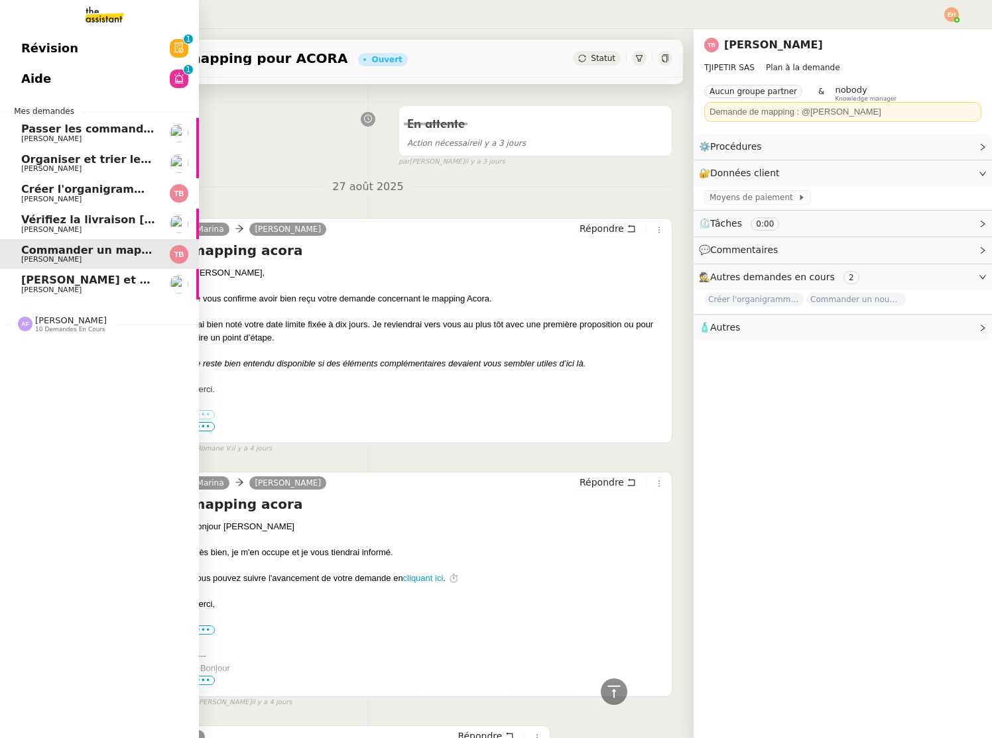
click at [104, 196] on span "[PERSON_NAME]" at bounding box center [88, 200] width 134 height 8
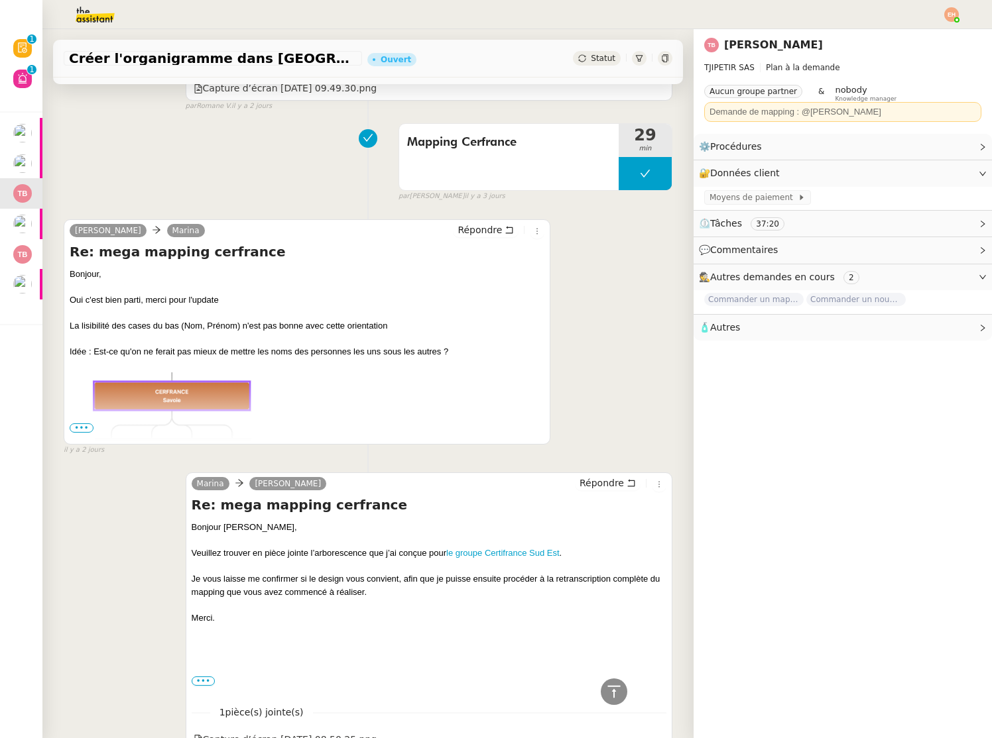
scroll to position [803, 0]
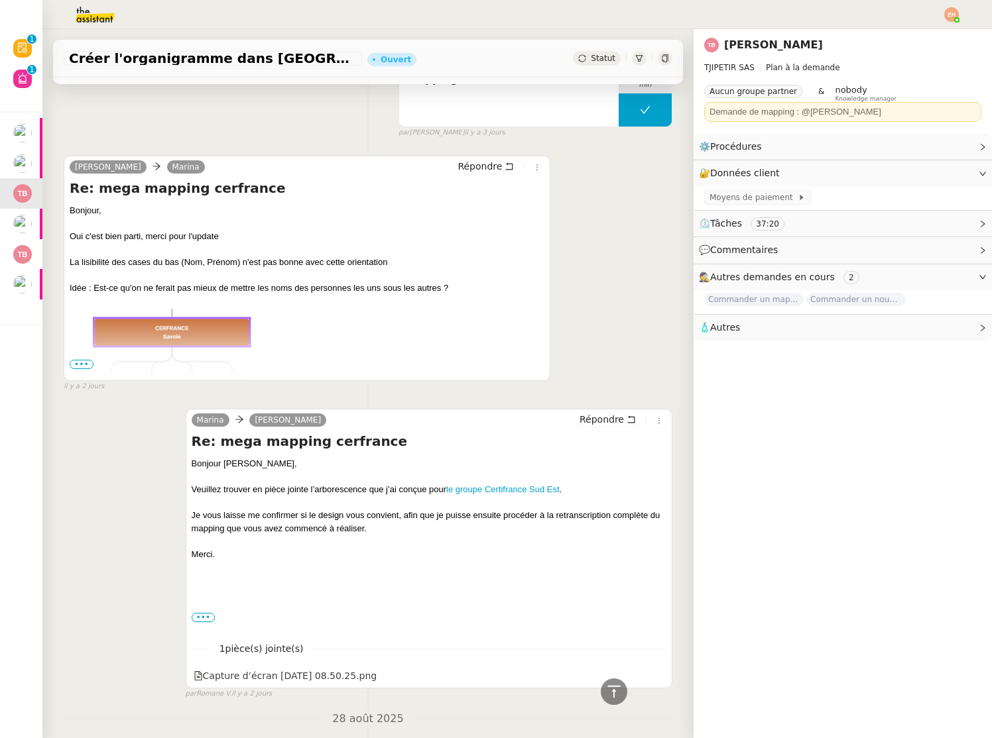
click at [89, 368] on span "•••" at bounding box center [82, 364] width 24 height 9
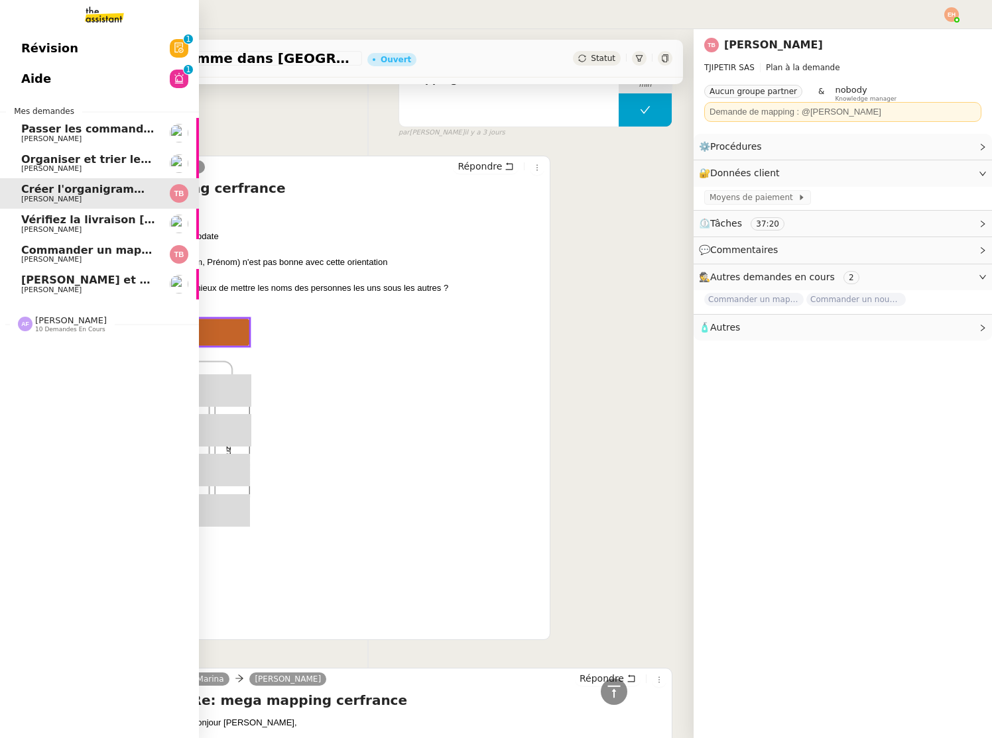
click at [40, 254] on span "Commander un mapping pour ACORA" at bounding box center [132, 250] width 223 height 13
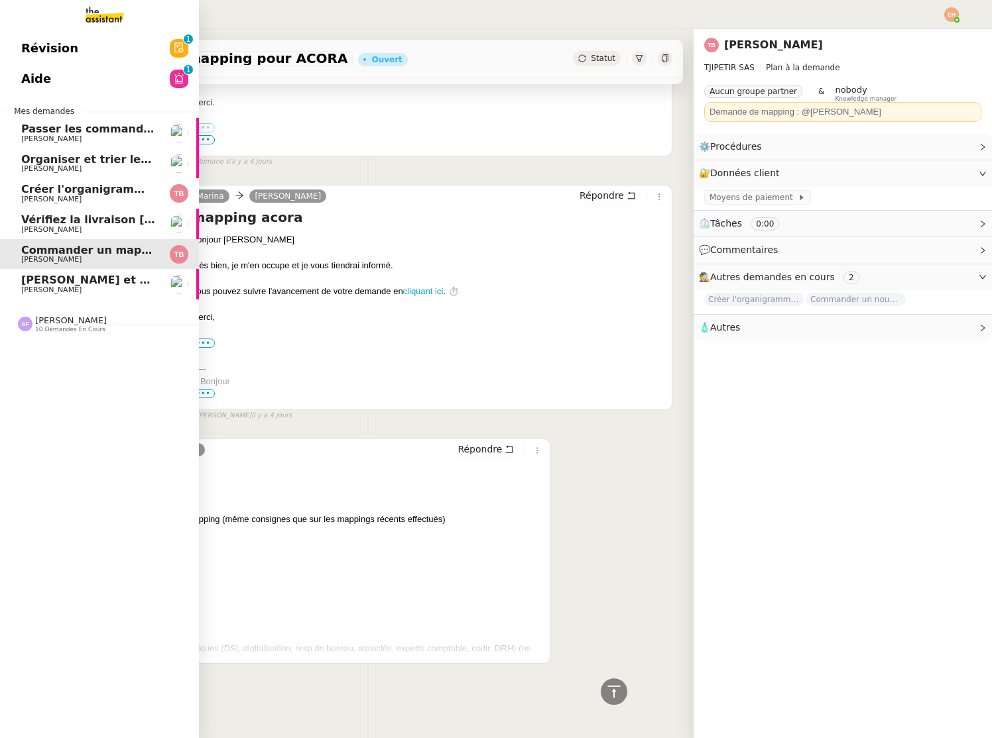
scroll to position [571, 0]
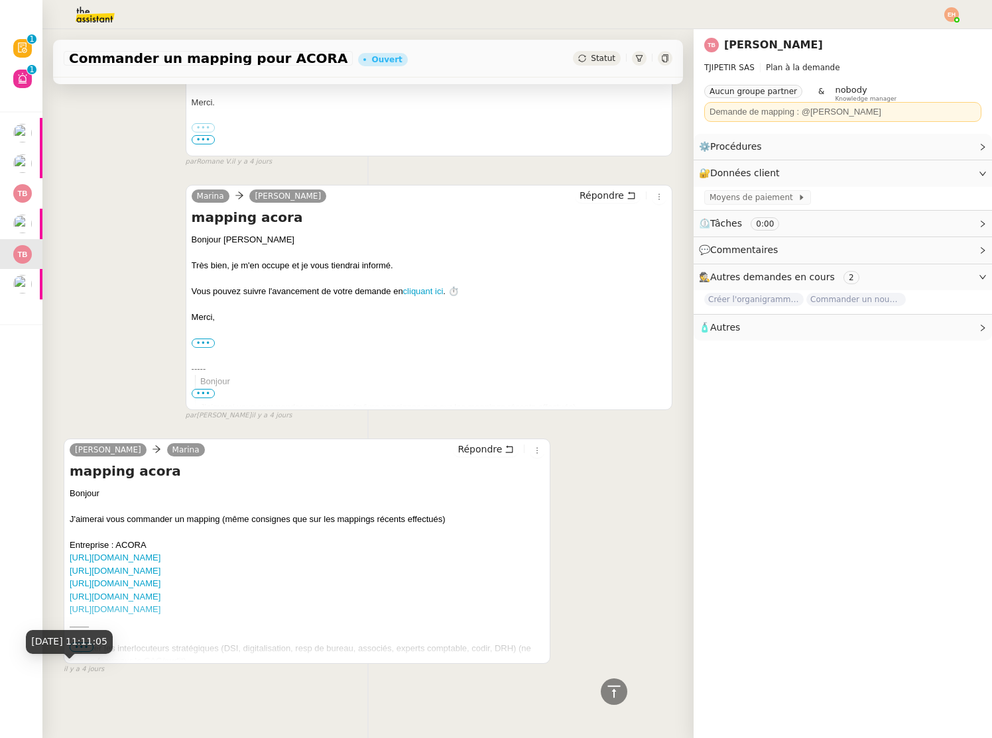
click at [85, 655] on div "[DATE] 11:11:05" at bounding box center [69, 646] width 87 height 33
click at [125, 560] on link "[URL][DOMAIN_NAME]" at bounding box center [115, 558] width 91 height 10
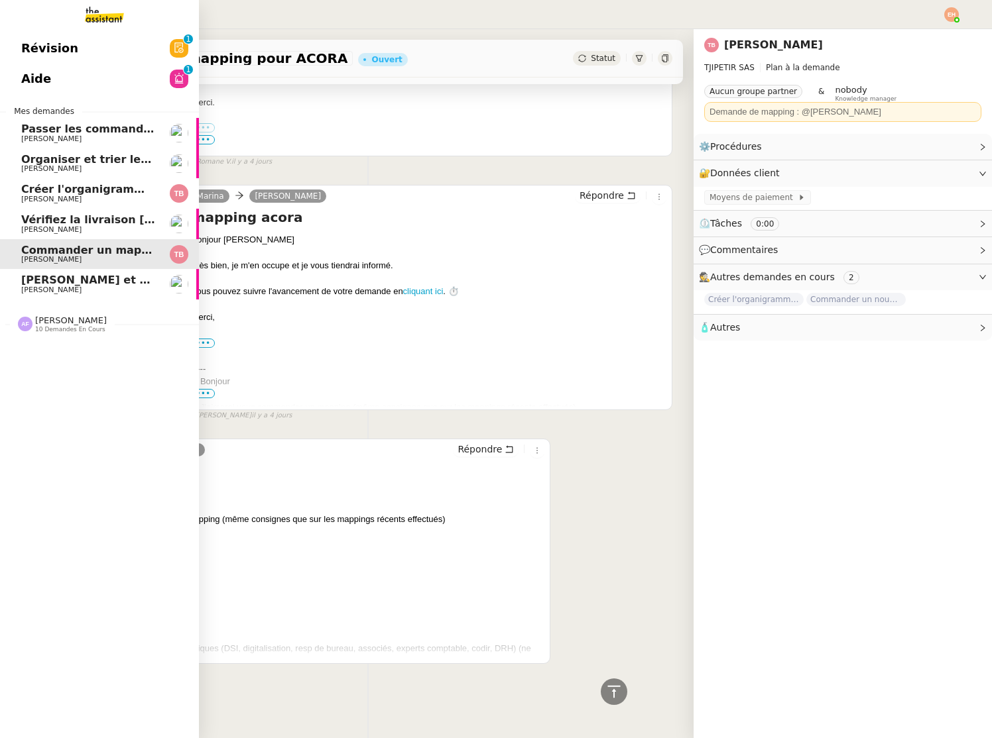
click at [29, 198] on span "[PERSON_NAME]" at bounding box center [51, 199] width 60 height 9
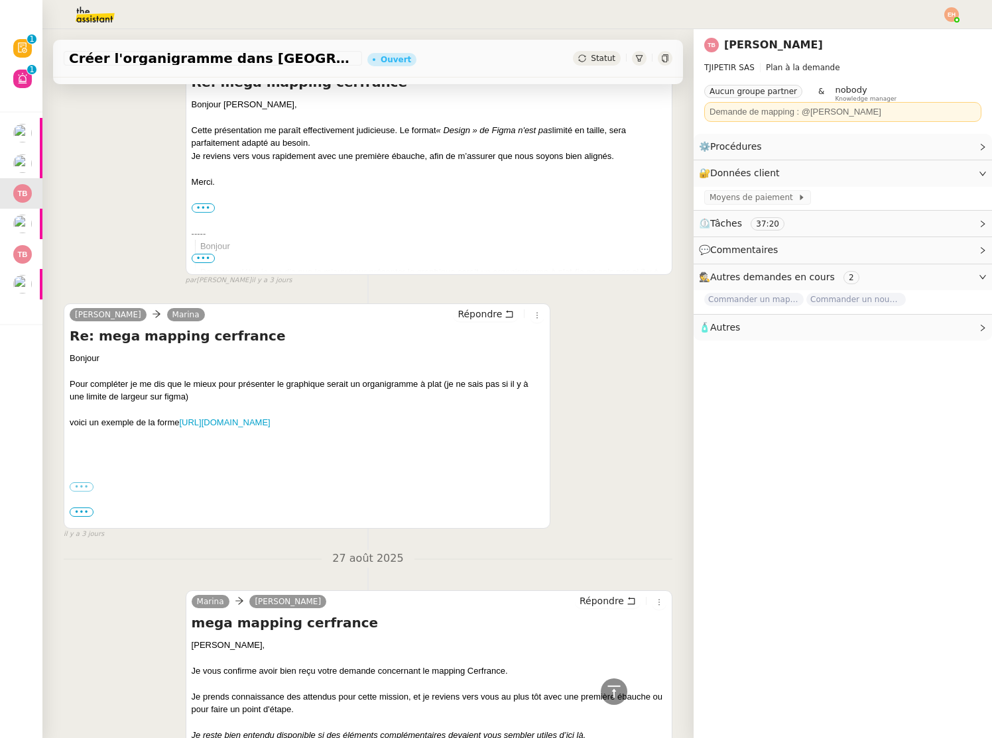
scroll to position [1723, 0]
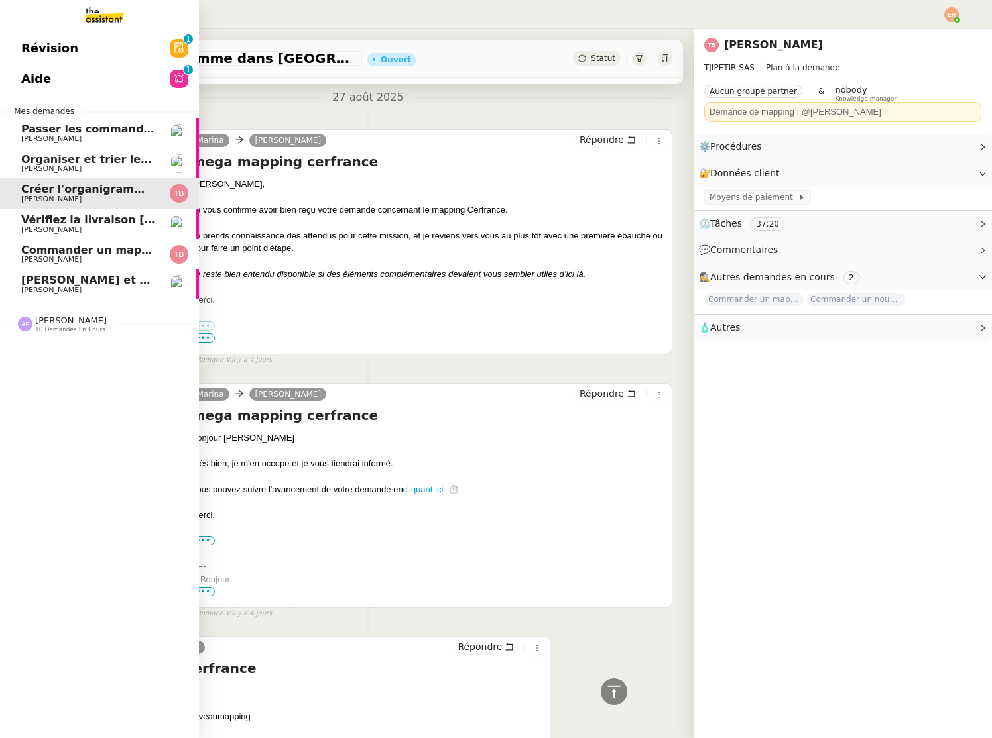
click at [93, 263] on span "[PERSON_NAME]" at bounding box center [88, 260] width 134 height 8
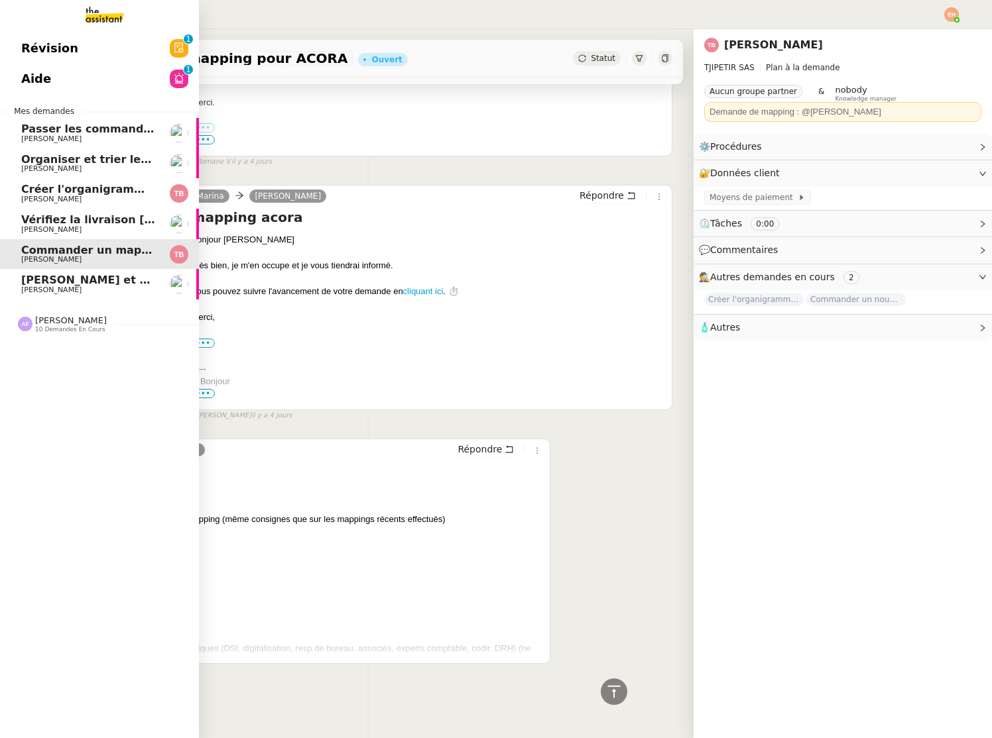
click at [32, 201] on span "[PERSON_NAME]" at bounding box center [51, 199] width 60 height 9
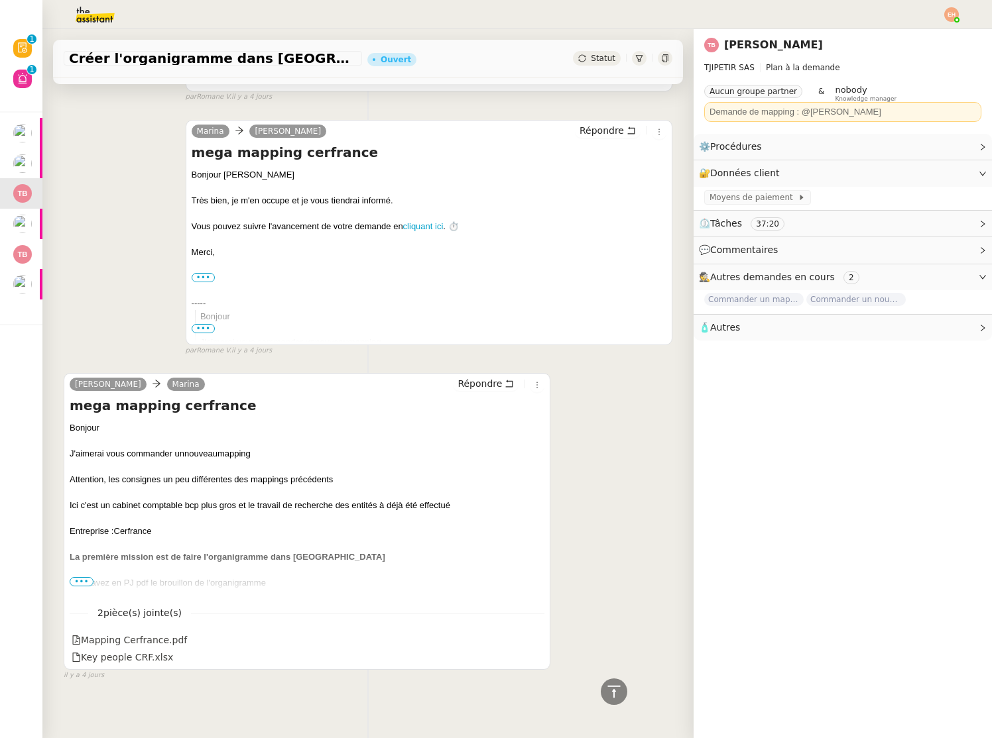
scroll to position [2325, 0]
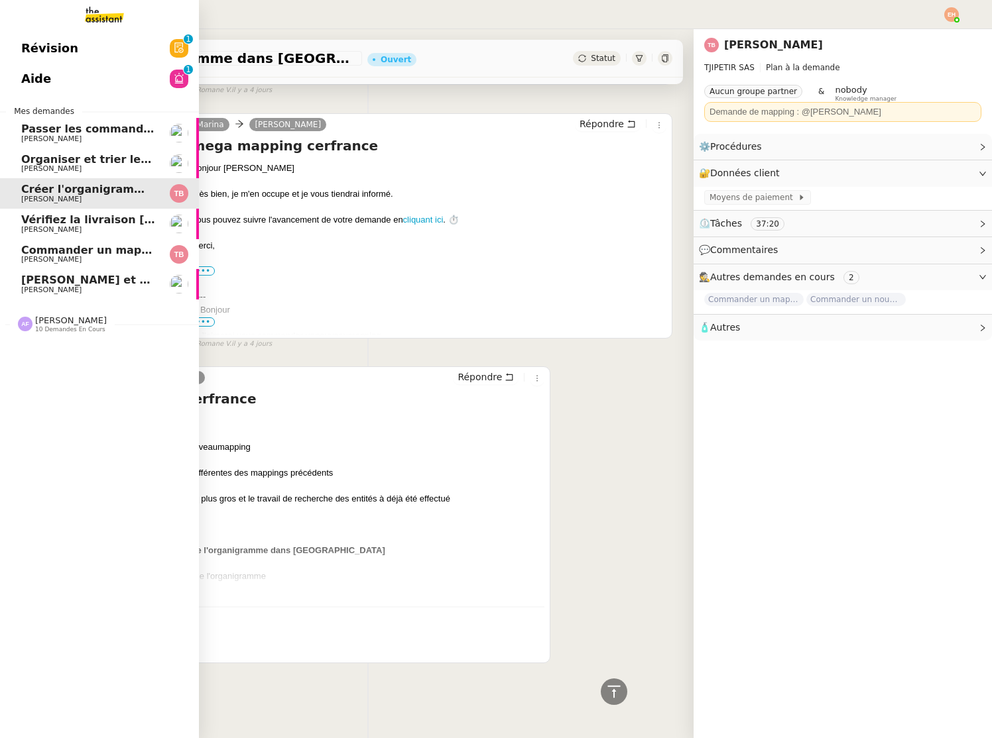
click at [56, 286] on span "[PERSON_NAME] et analyser les candidatures LinkedIn" at bounding box center [184, 280] width 327 height 13
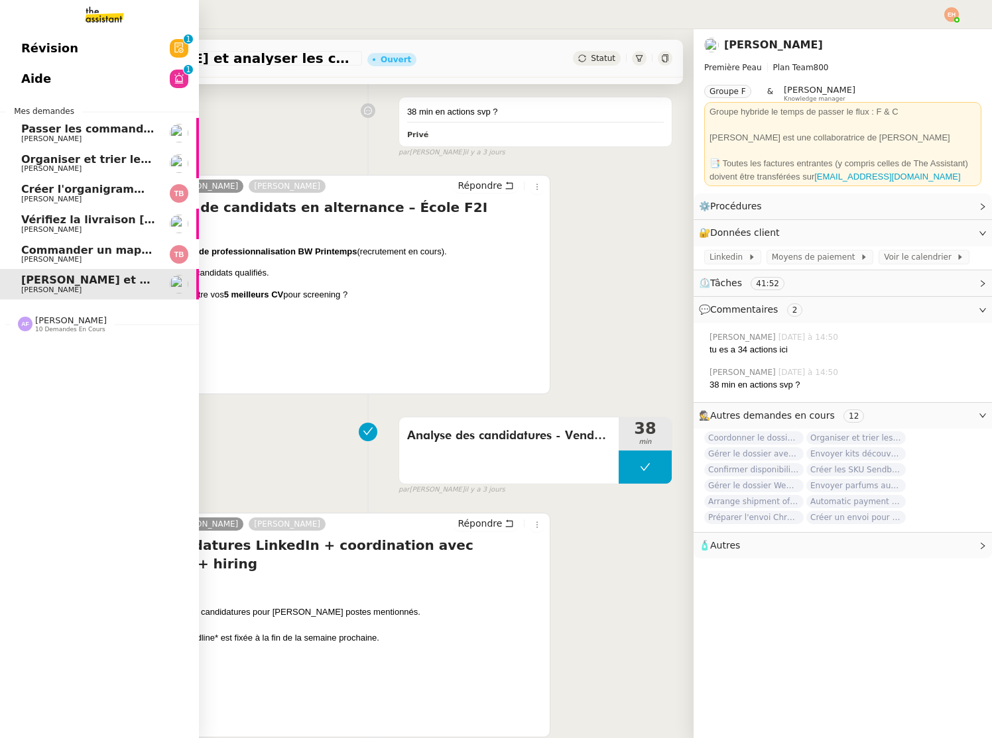
scroll to position [168, 0]
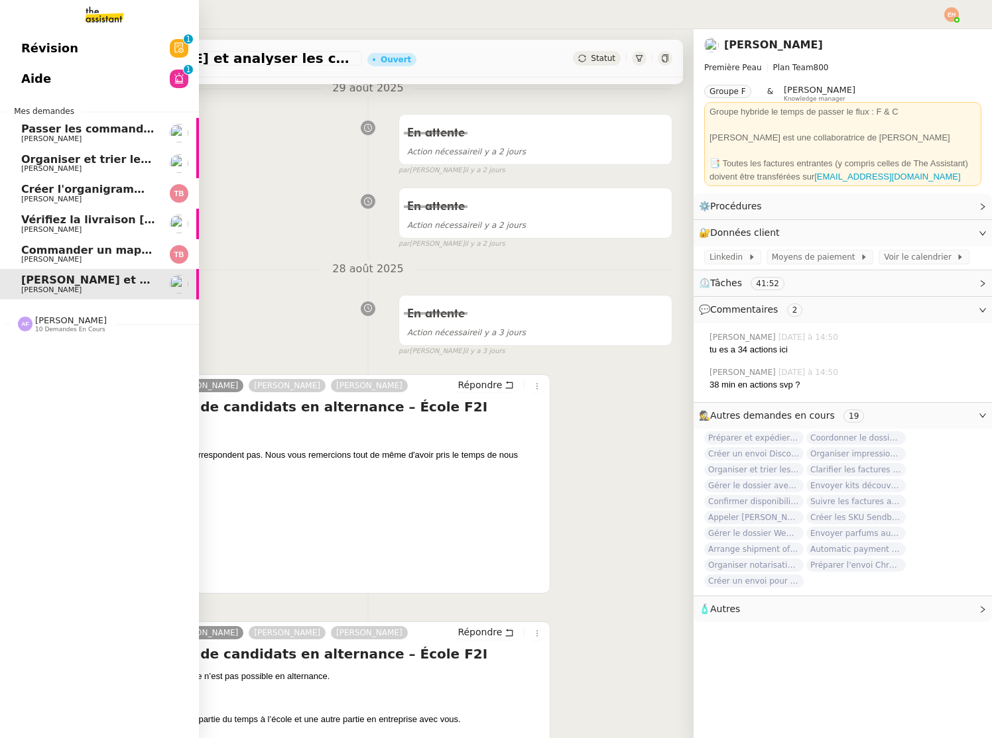
click at [124, 229] on span "[PERSON_NAME]" at bounding box center [88, 230] width 134 height 8
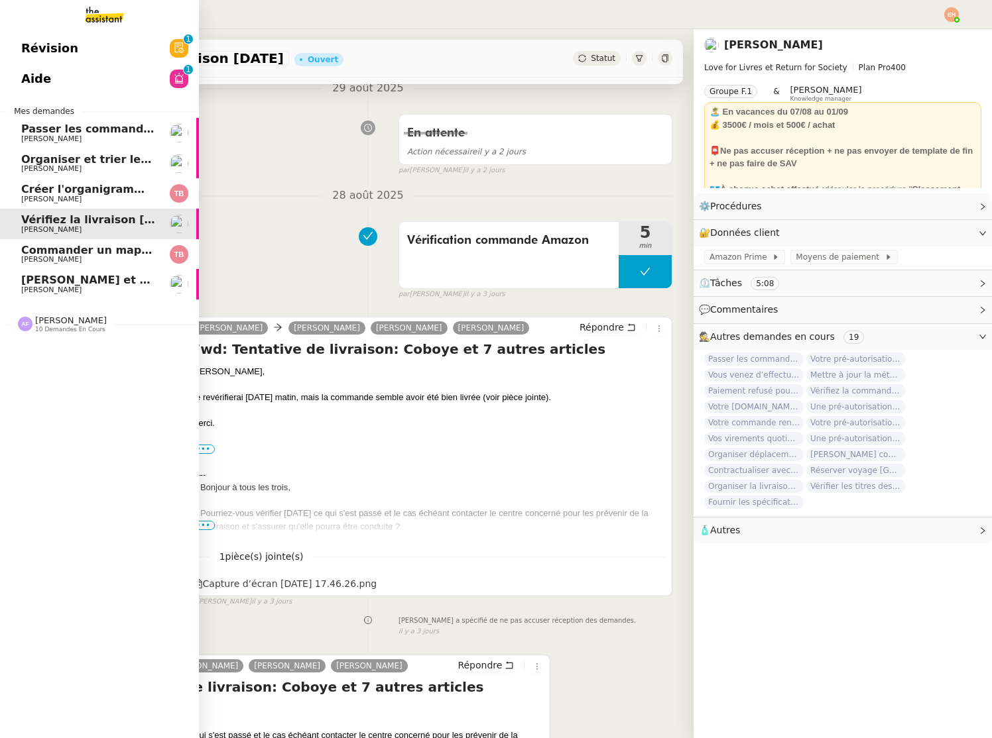
click at [118, 252] on span "Commander un mapping pour ACORA" at bounding box center [132, 250] width 223 height 13
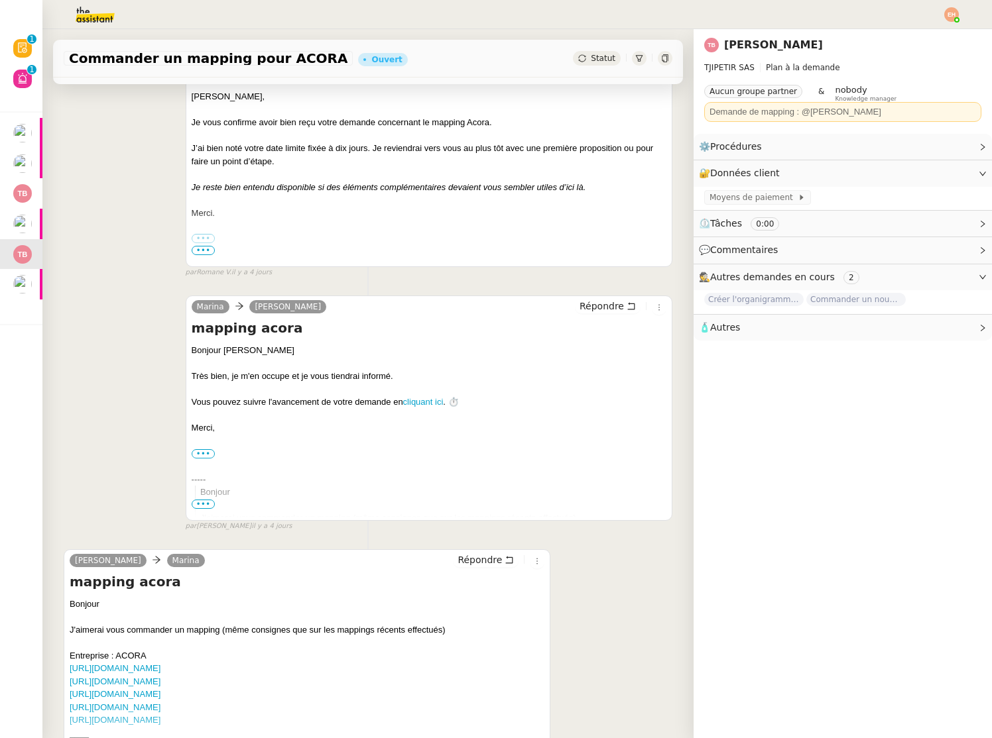
scroll to position [571, 0]
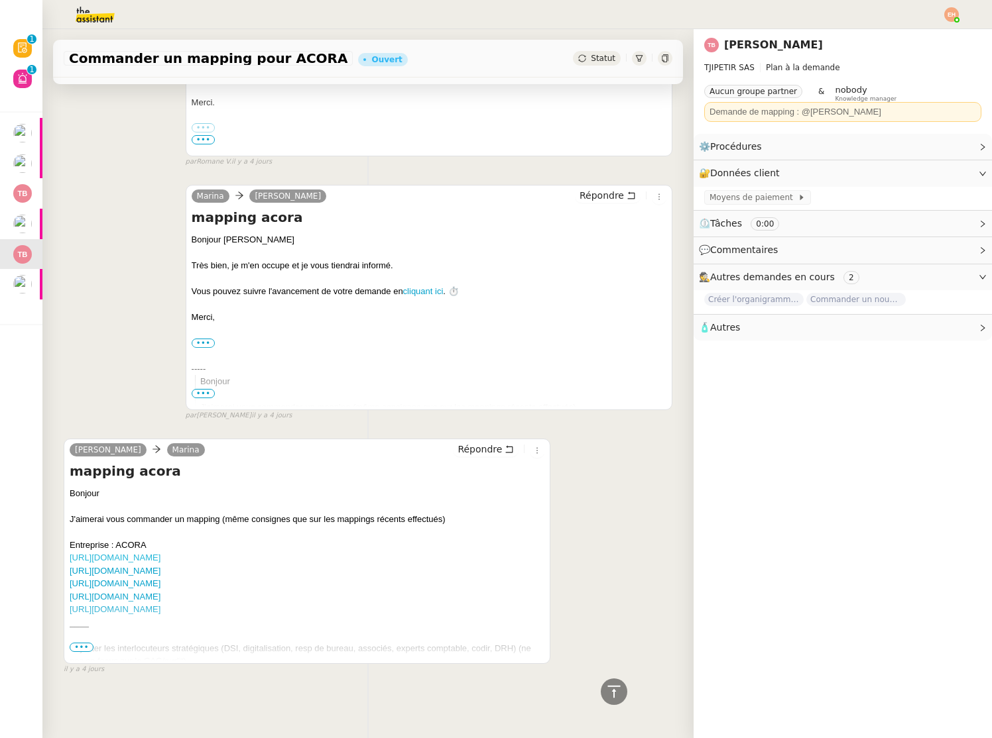
click at [145, 559] on link "[URL][DOMAIN_NAME]" at bounding box center [115, 558] width 91 height 10
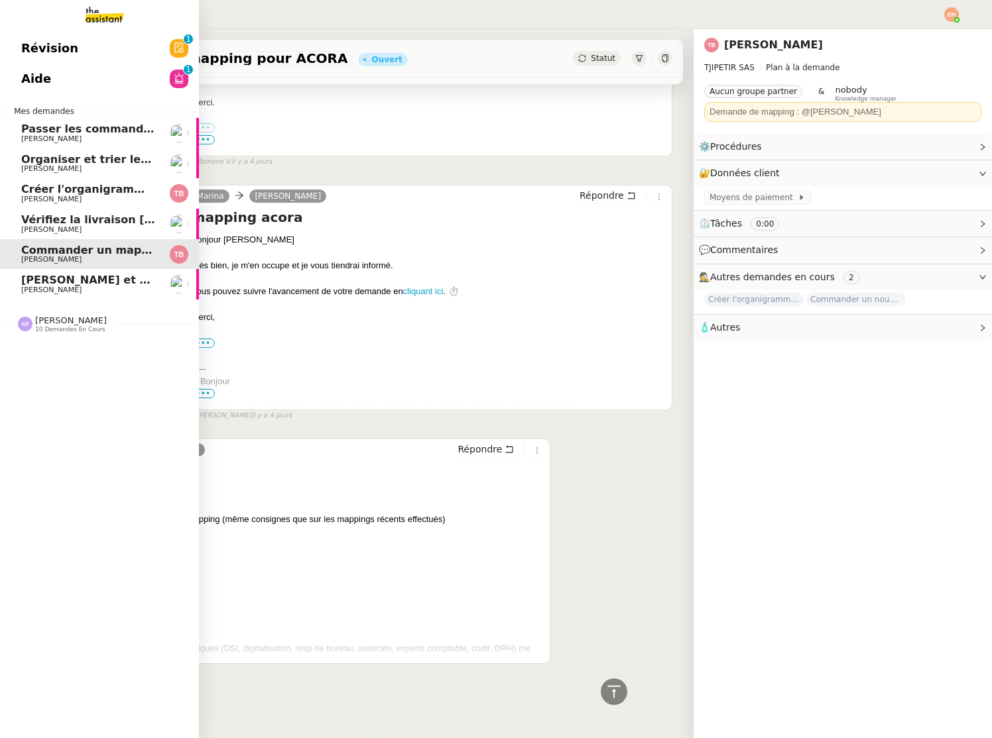
drag, startPoint x: 61, startPoint y: 277, endPoint x: 78, endPoint y: 288, distance: 20.2
click at [60, 277] on span "[PERSON_NAME] et analyser les candidatures LinkedIn" at bounding box center [184, 280] width 327 height 13
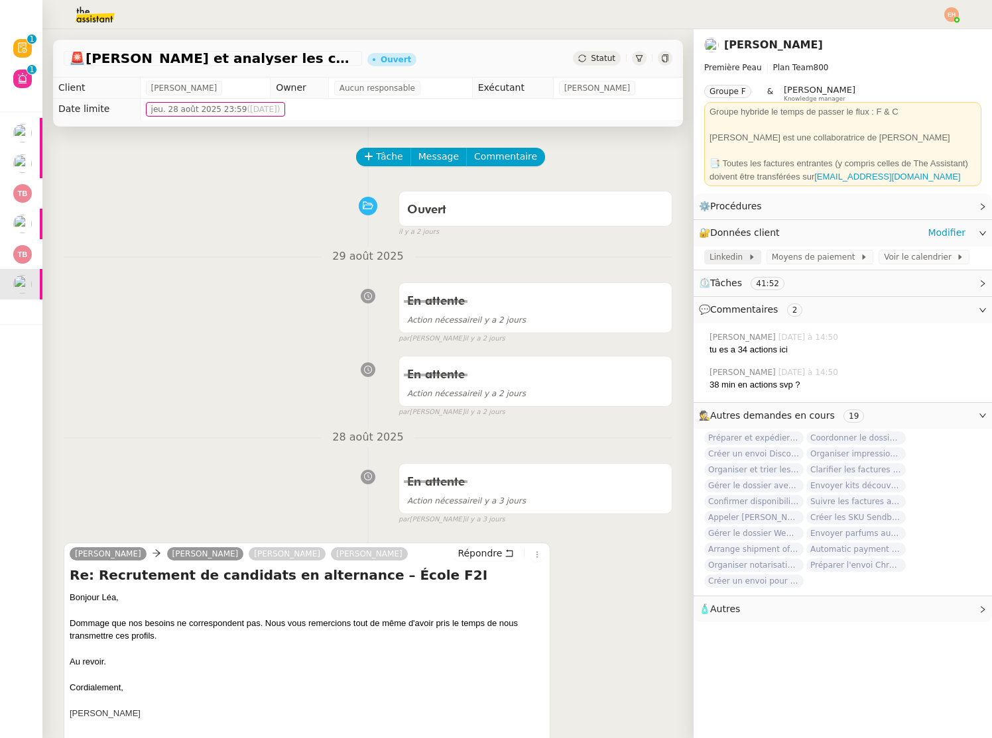
click at [730, 256] on span "Linkedin" at bounding box center [728, 257] width 38 height 13
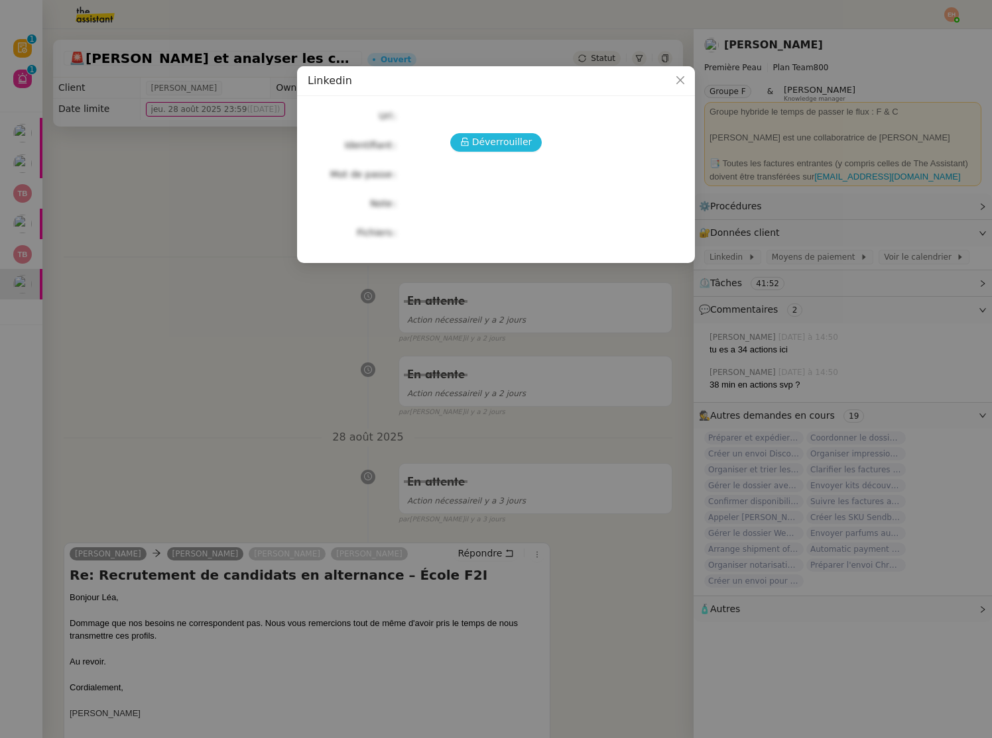
click at [496, 133] on button "Déverrouiller" at bounding box center [496, 142] width 92 height 19
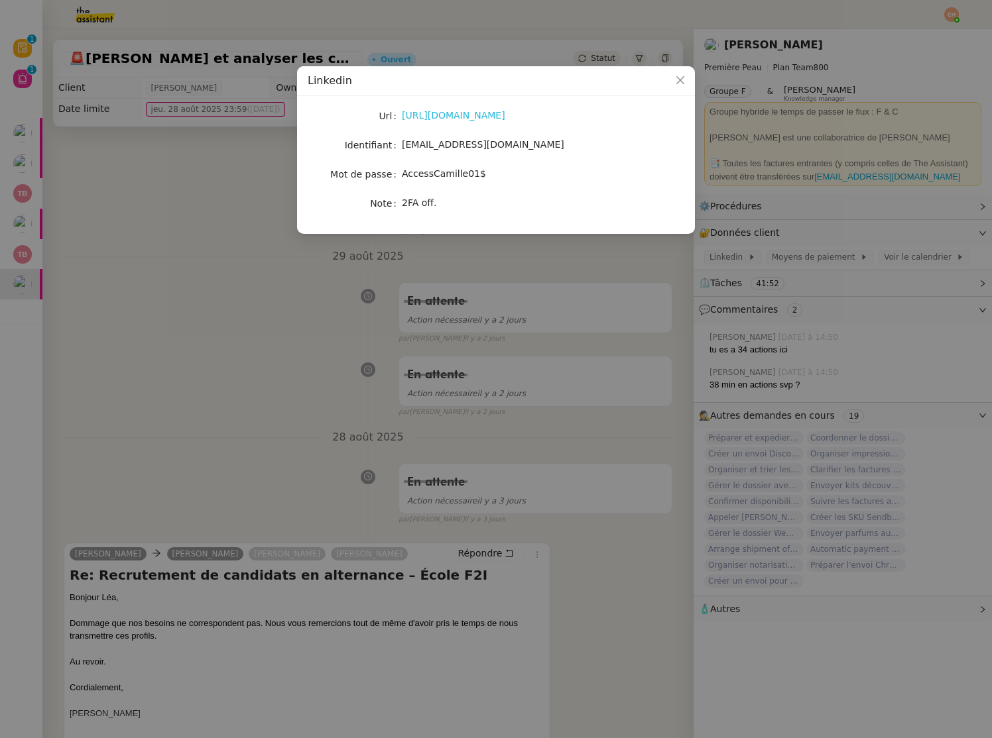
click at [470, 119] on link "[URL][DOMAIN_NAME]" at bounding box center [453, 115] width 103 height 11
drag, startPoint x: 489, startPoint y: 152, endPoint x: 396, endPoint y: 146, distance: 93.0
click at [396, 146] on nz-form-item "Identifiant [EMAIL_ADDRESS][DOMAIN_NAME]" at bounding box center [496, 145] width 377 height 19
copy nz-form-item "[EMAIL_ADDRESS][DOMAIN_NAME]"
drag, startPoint x: 510, startPoint y: 171, endPoint x: 401, endPoint y: 177, distance: 109.5
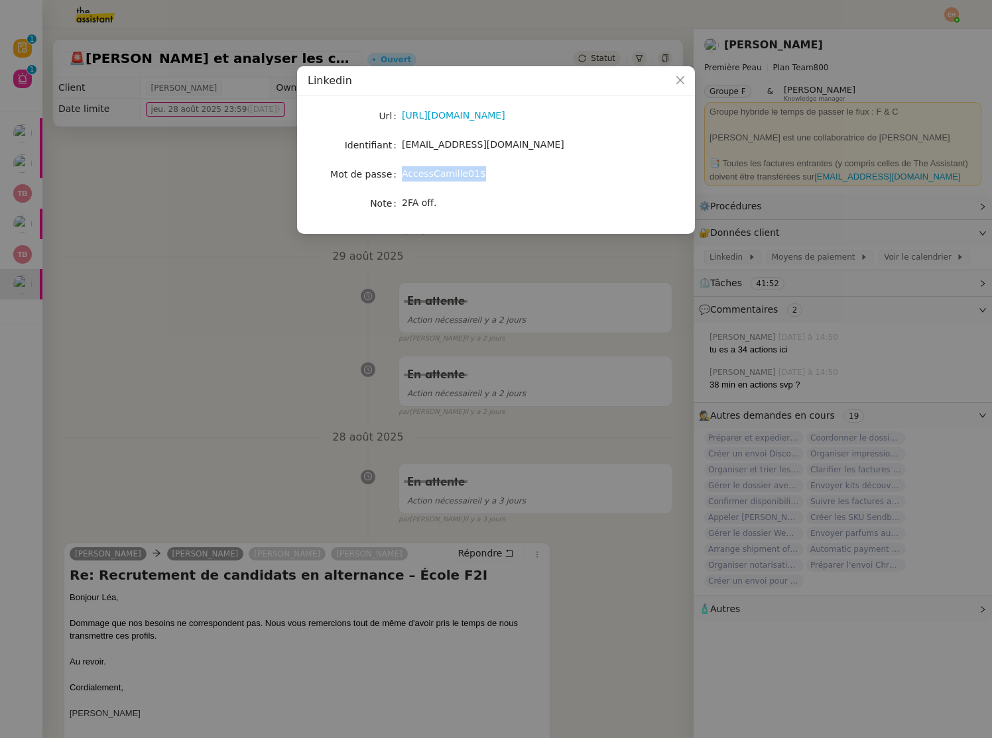
click at [402, 174] on div "AccessCamille01$" at bounding box center [511, 173] width 219 height 15
copy span "AccessCamille01$"
click at [174, 270] on nz-modal-container "Linkedin Url [URL][DOMAIN_NAME] Identifiant [EMAIL_ADDRESS][DOMAIN_NAME] Mot de…" at bounding box center [496, 369] width 992 height 738
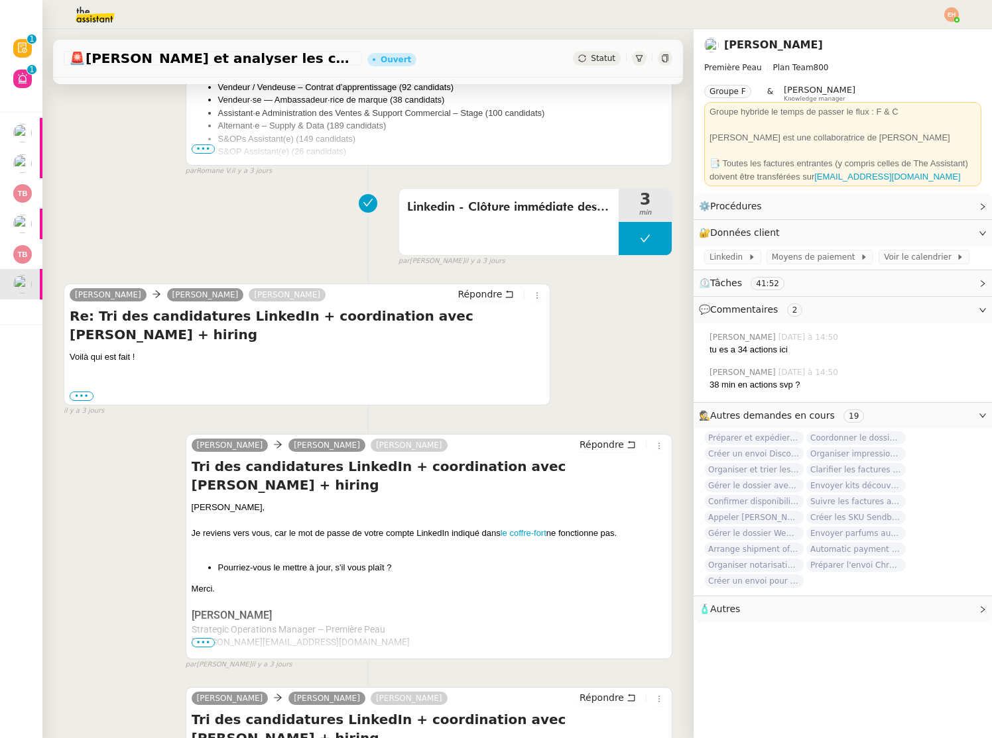
scroll to position [3904, 0]
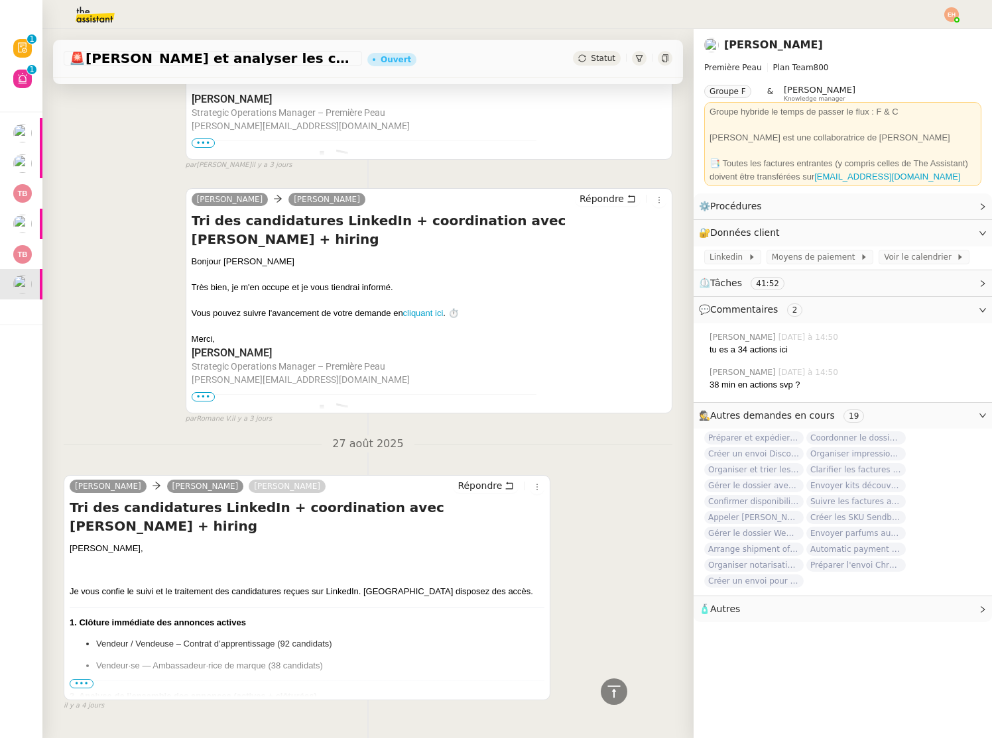
click at [79, 679] on span "•••" at bounding box center [82, 683] width 24 height 9
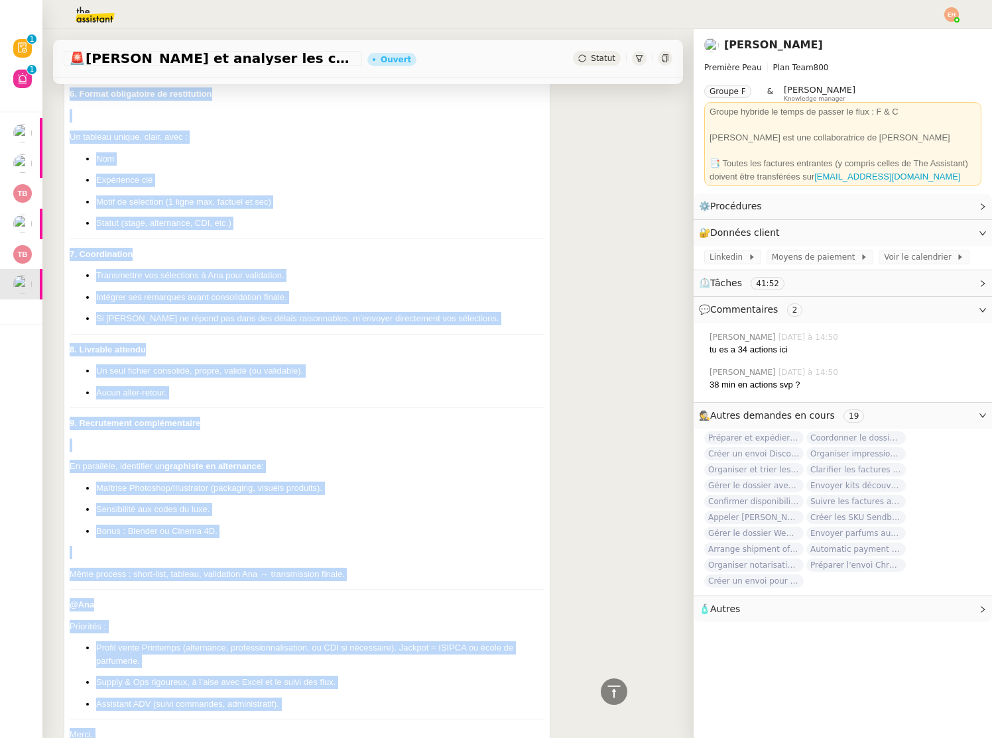
scroll to position [5255, 0]
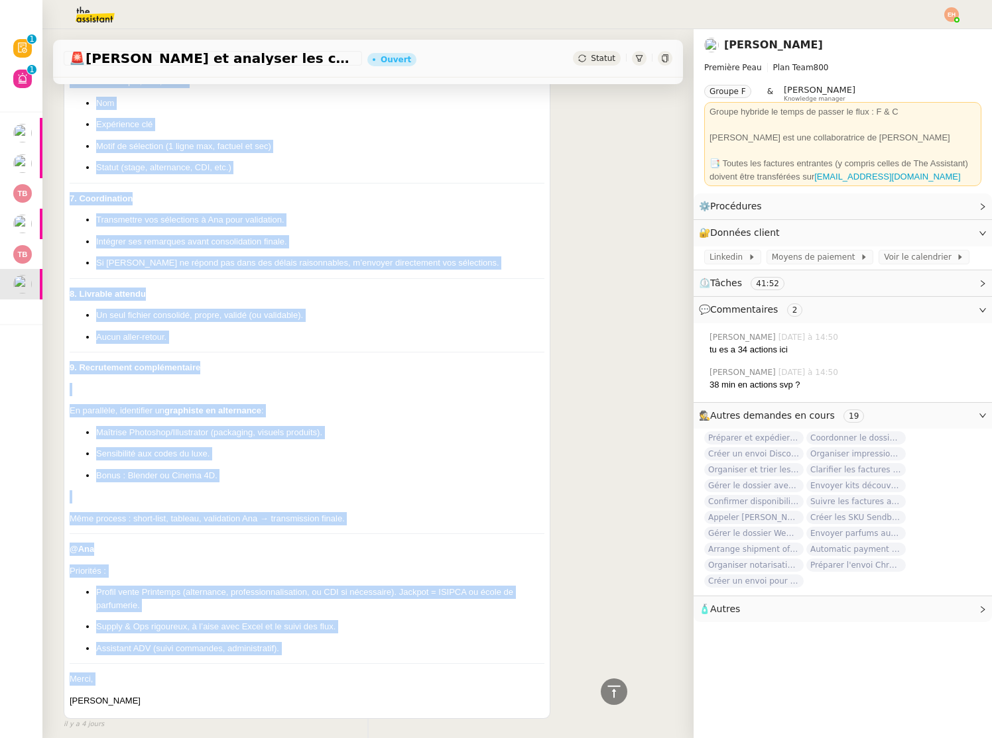
copy div "Loremip, Do sita consec ad elits do ei temporinci utl etdoloremagn aliqua eni A…"
drag, startPoint x: 68, startPoint y: 497, endPoint x: 192, endPoint y: 632, distance: 183.0
click at [316, 361] on p "9. Recrutement complémentaire" at bounding box center [307, 367] width 475 height 13
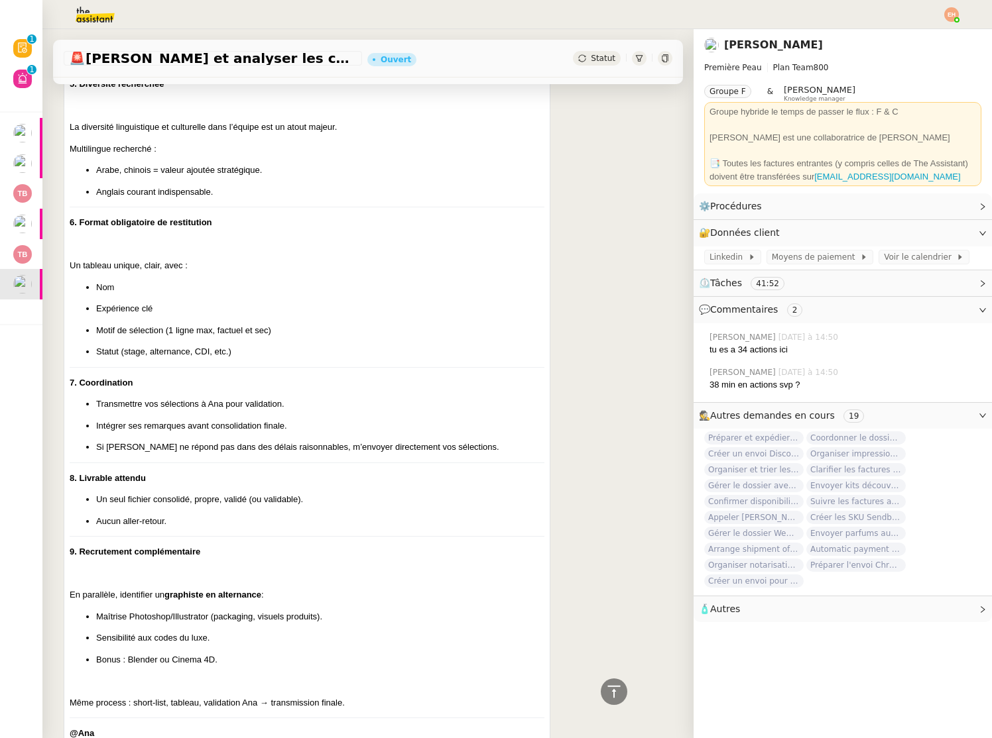
scroll to position [5073, 0]
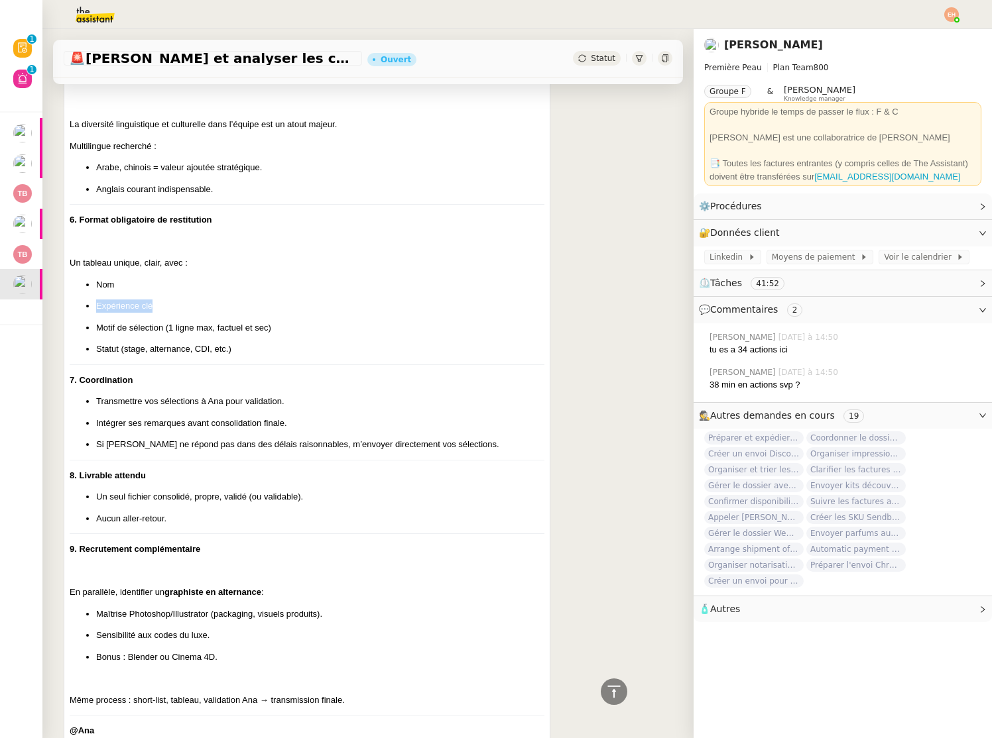
drag, startPoint x: 167, startPoint y: 250, endPoint x: 94, endPoint y: 253, distance: 73.0
click at [94, 278] on ul "Nom Expérience clé Motif de sélection (1 ligne max, factuel et sec) Statut (sta…" at bounding box center [307, 317] width 475 height 78
copy p "Expérience clé"
drag, startPoint x: 222, startPoint y: 271, endPoint x: 170, endPoint y: 274, distance: 52.5
click at [221, 321] on p "Motif de sélection (1 ligne max, factuel et sec)" at bounding box center [320, 327] width 448 height 13
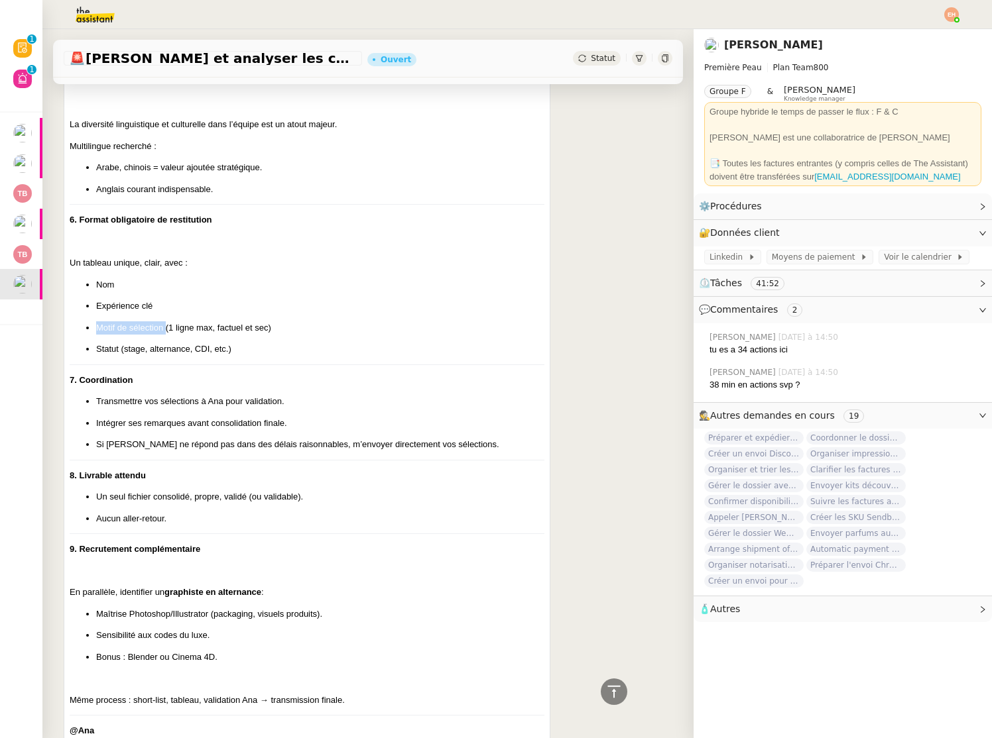
drag, startPoint x: 97, startPoint y: 274, endPoint x: 166, endPoint y: 273, distance: 69.0
click at [166, 321] on p "Motif de sélection (1 ligne max, factuel et sec)" at bounding box center [320, 327] width 448 height 13
copy p "Motif de sélection"
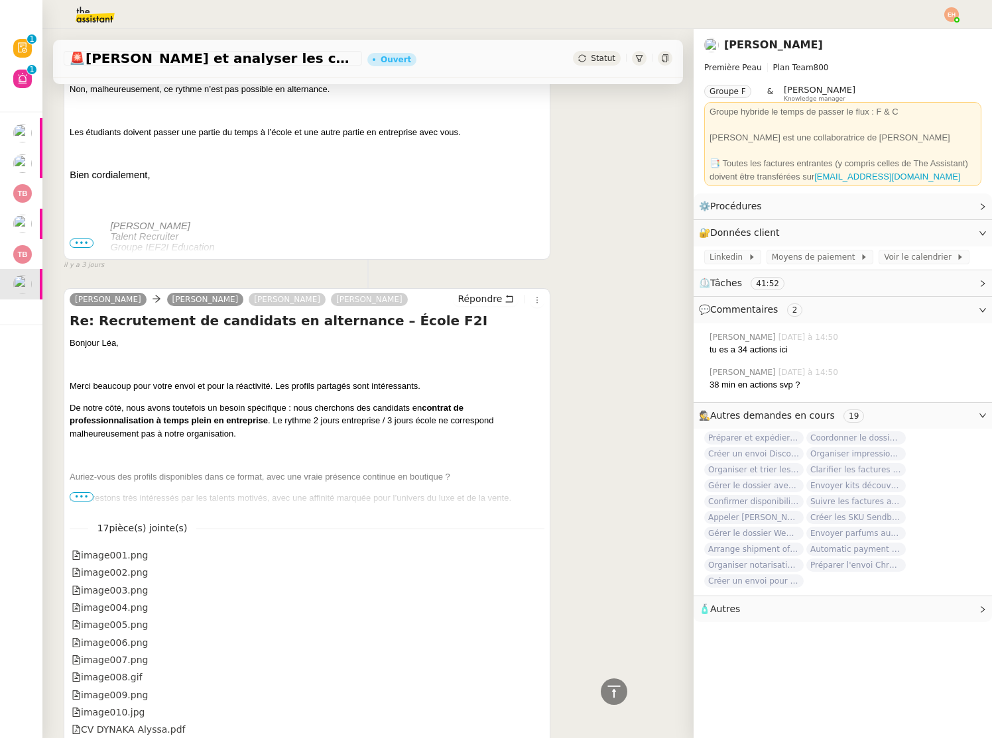
scroll to position [0, 0]
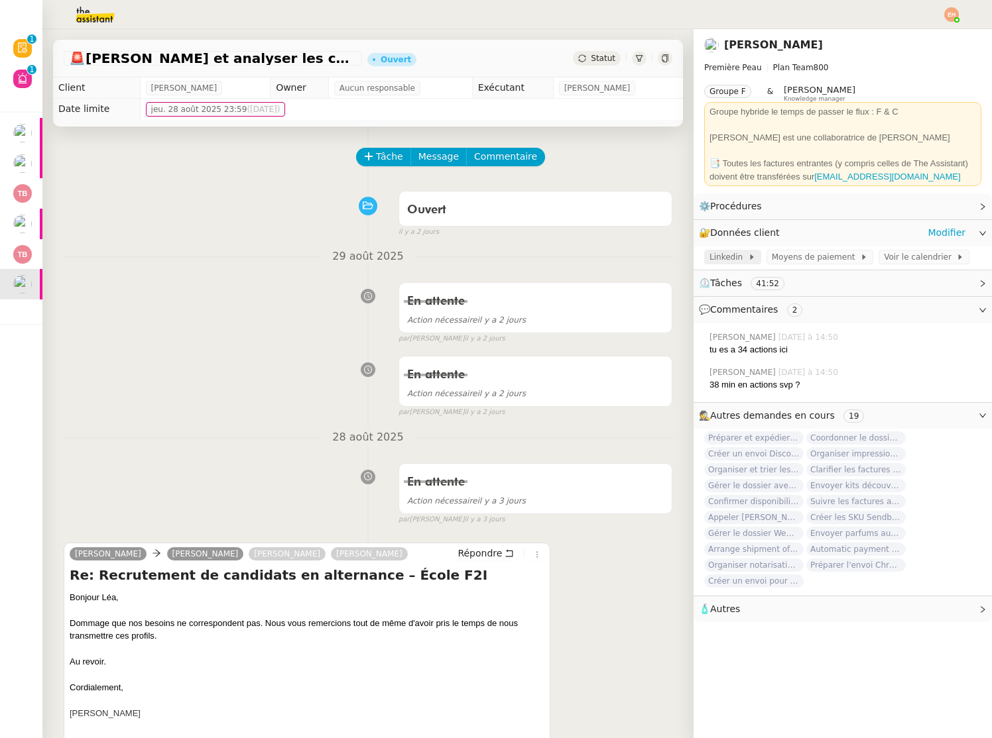
click at [739, 255] on span "Linkedin" at bounding box center [728, 257] width 38 height 13
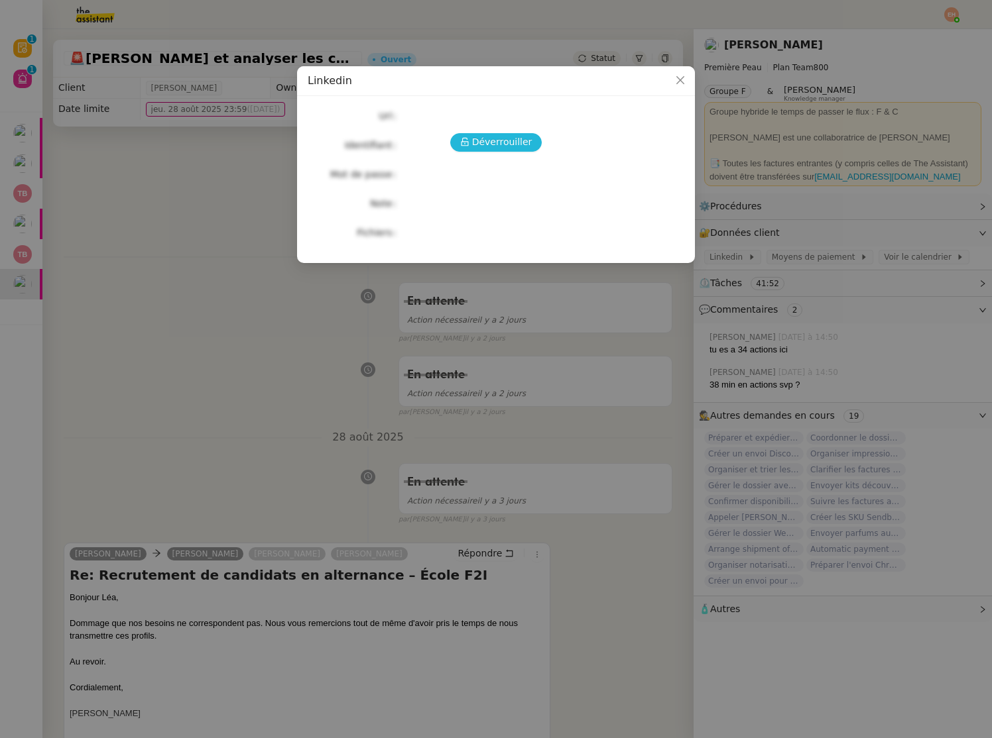
click at [491, 143] on span "Déverrouiller" at bounding box center [502, 142] width 60 height 15
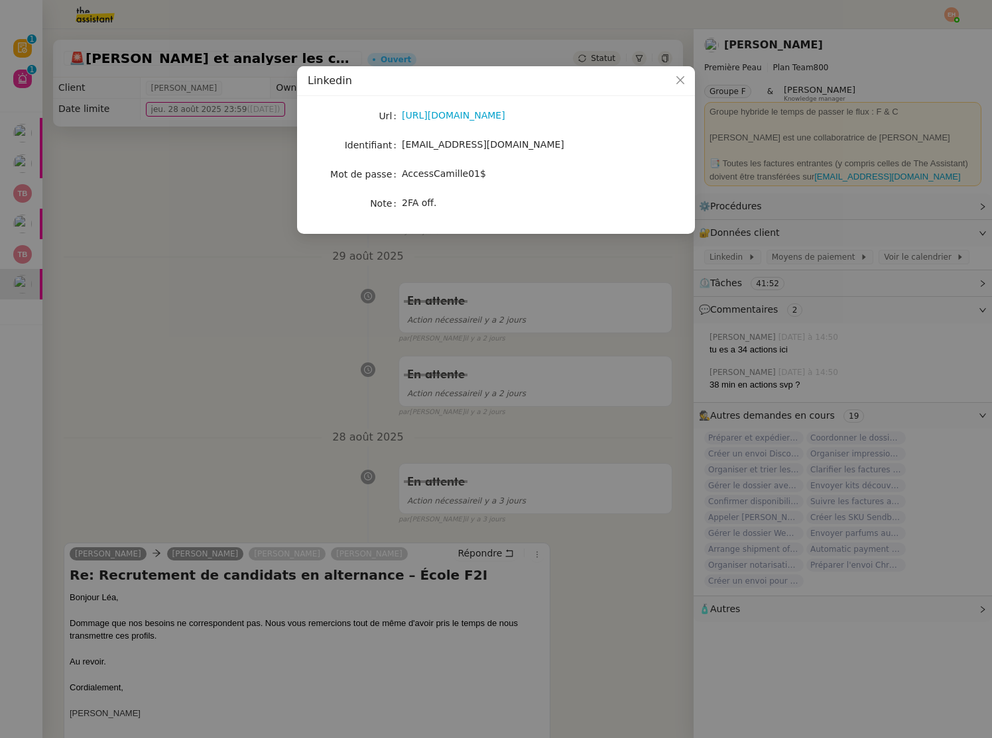
click at [280, 392] on nz-modal-container "Linkedin Url [URL][DOMAIN_NAME] Identifiant [EMAIL_ADDRESS][DOMAIN_NAME] Mot de…" at bounding box center [496, 369] width 992 height 738
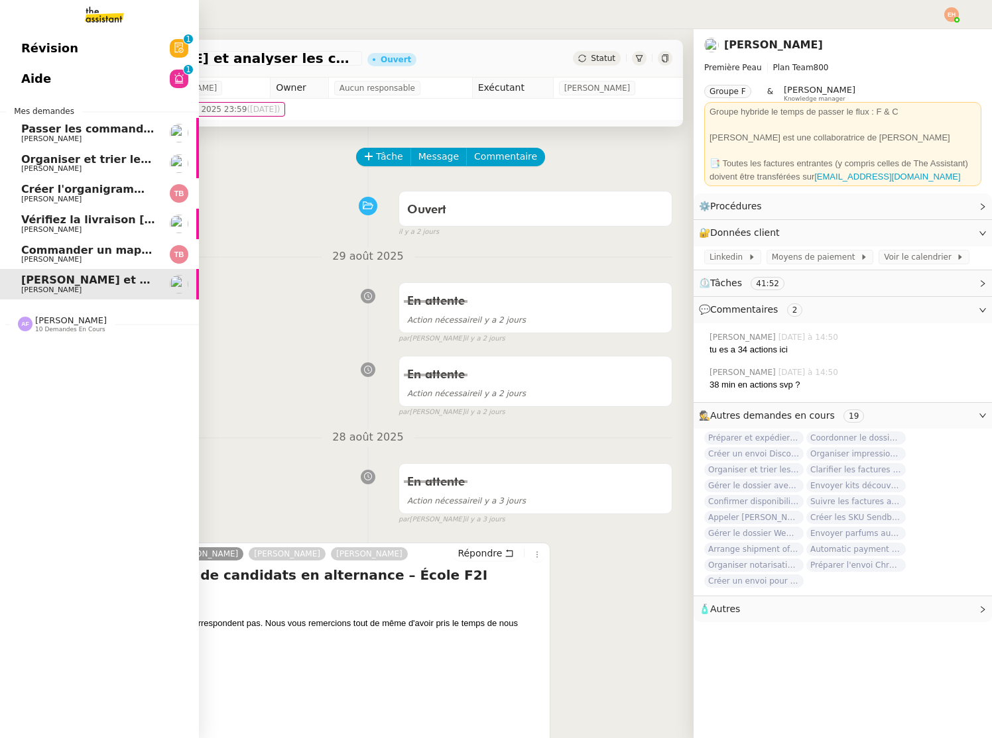
click at [38, 257] on span "[PERSON_NAME]" at bounding box center [51, 259] width 60 height 9
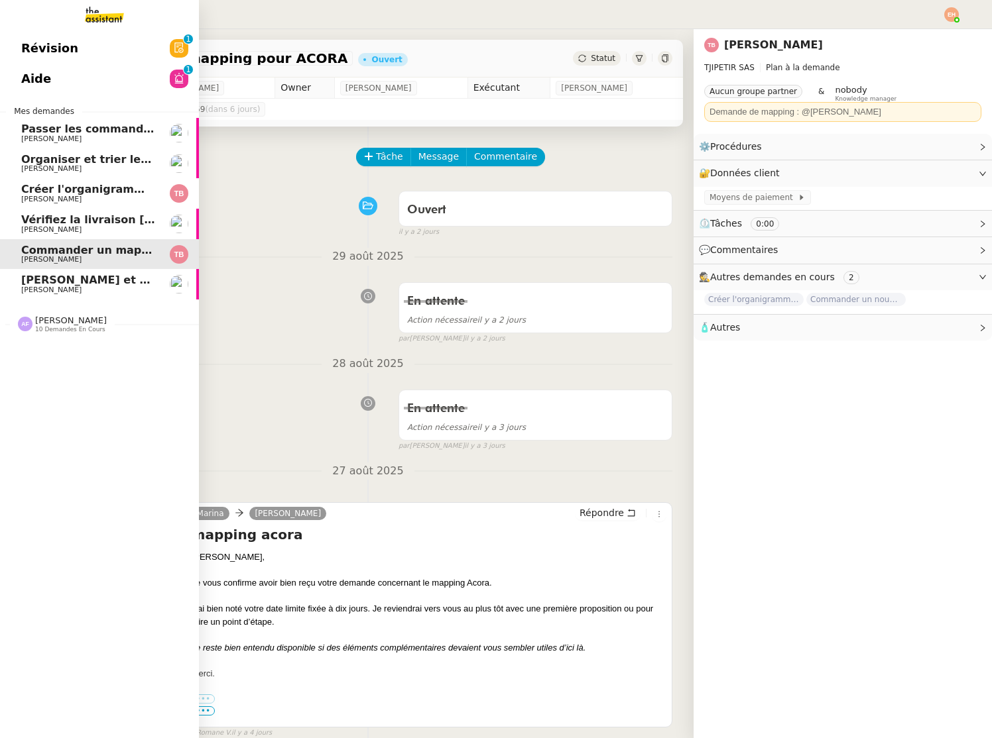
drag, startPoint x: 71, startPoint y: 288, endPoint x: 131, endPoint y: 288, distance: 60.3
click at [71, 288] on span "[PERSON_NAME]" at bounding box center [88, 290] width 134 height 8
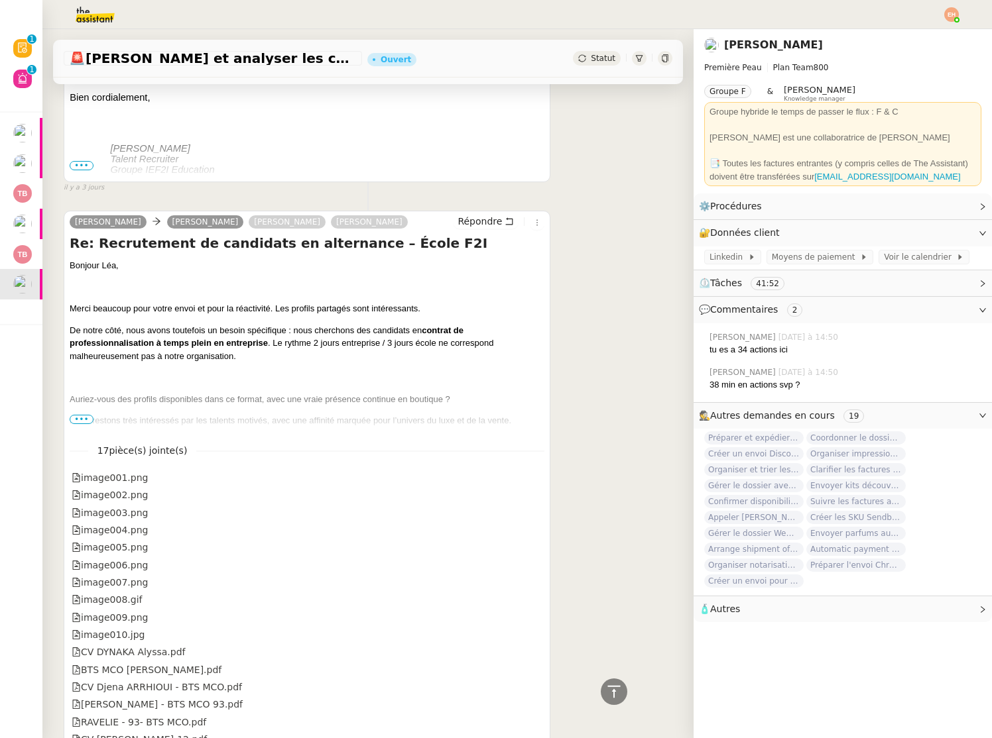
scroll to position [813, 0]
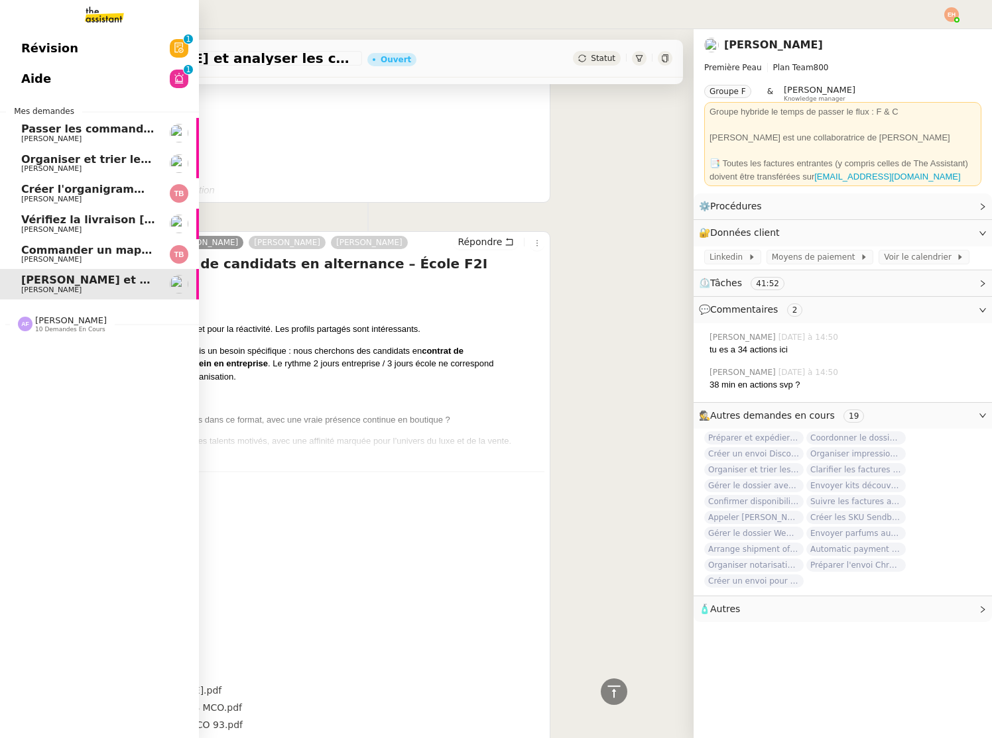
click at [119, 188] on span "Créer l'organigramme dans [GEOGRAPHIC_DATA]" at bounding box center [166, 189] width 291 height 13
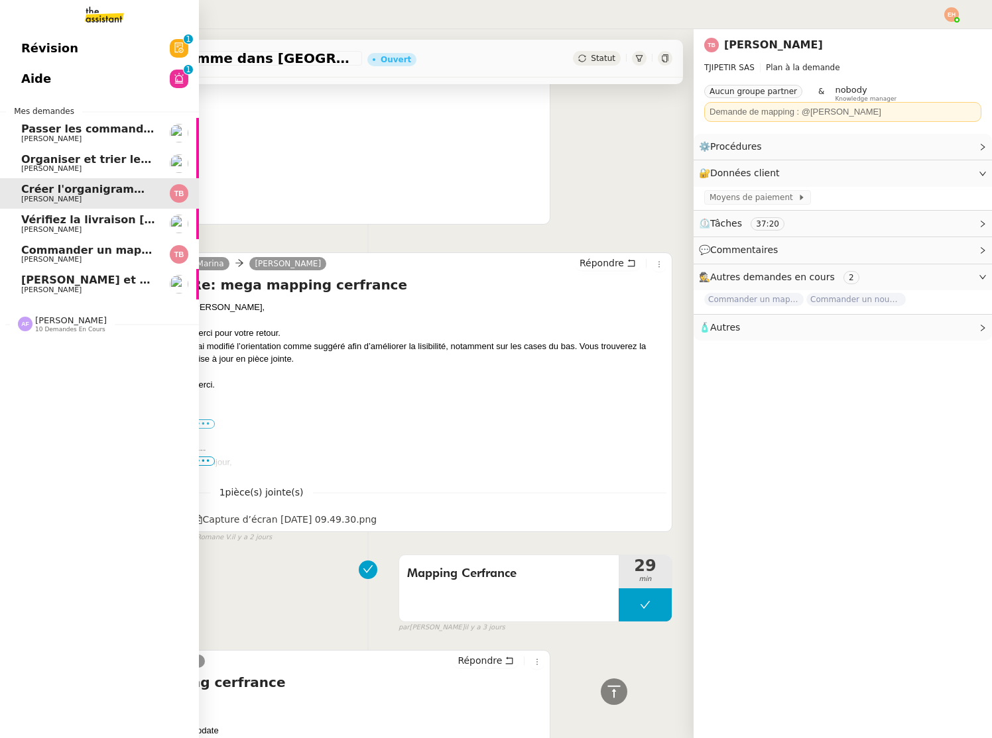
click at [126, 254] on span "Commander un mapping pour ACORA" at bounding box center [132, 250] width 223 height 13
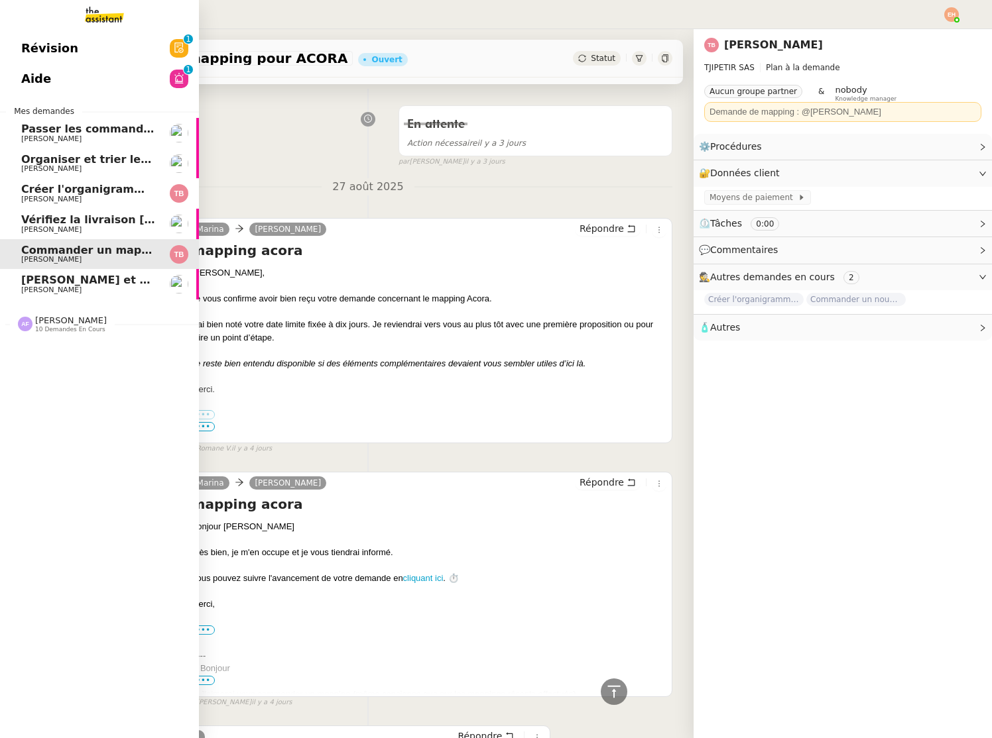
scroll to position [284, 0]
click at [26, 192] on span "Créer l'organigramme dans [GEOGRAPHIC_DATA]" at bounding box center [166, 189] width 291 height 13
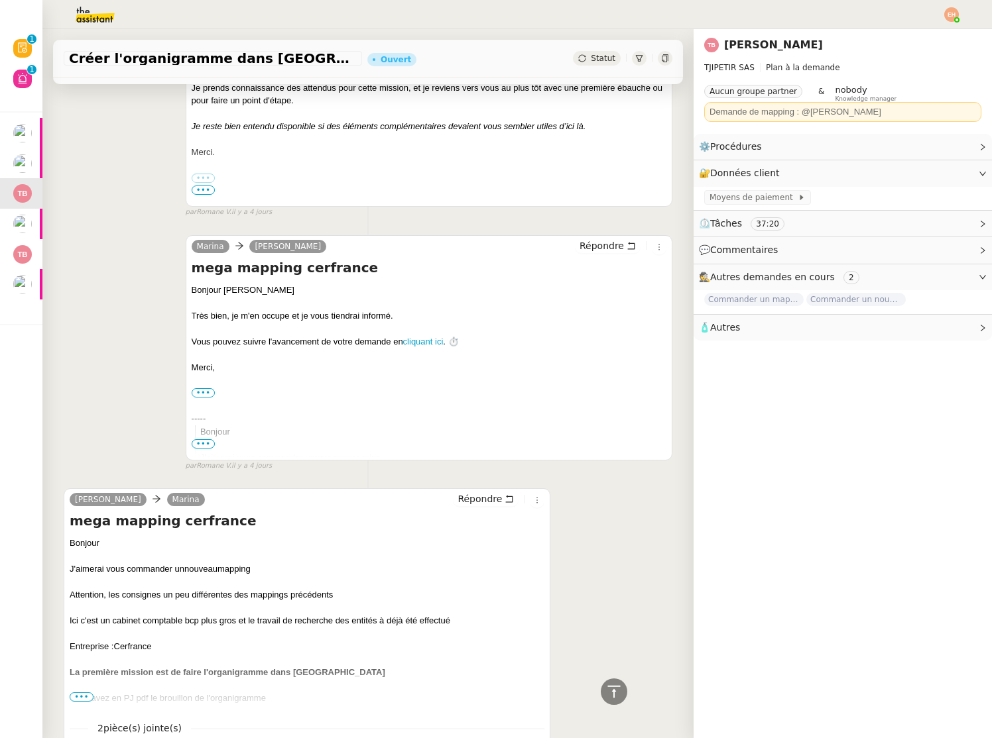
scroll to position [2325, 0]
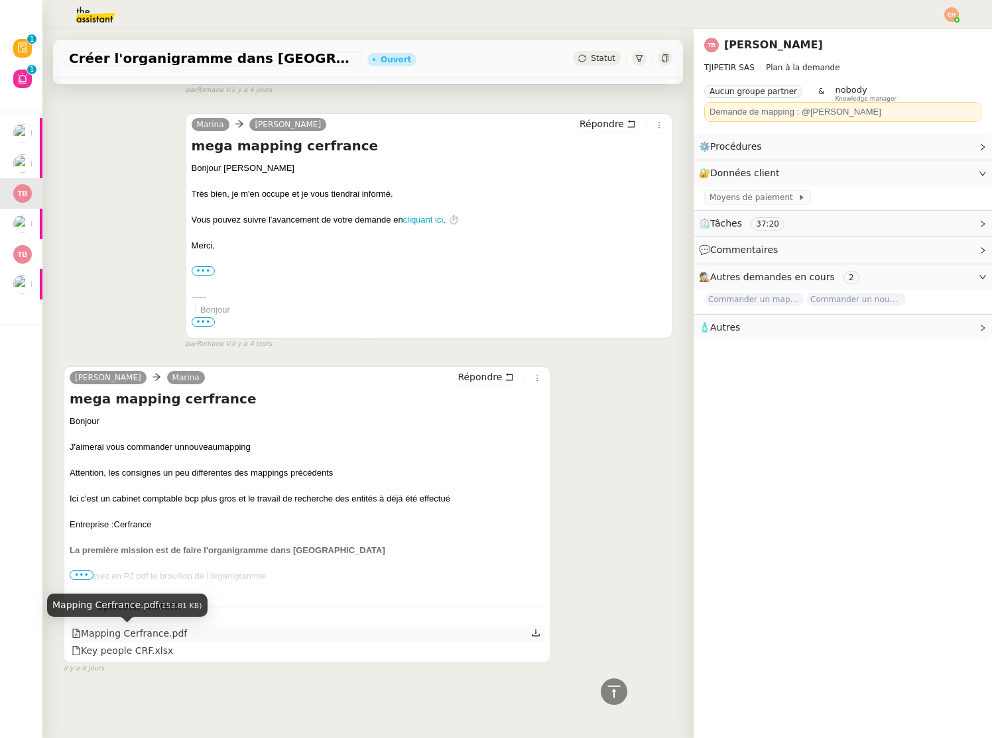
click at [131, 640] on div "Mapping Cerfrance.pdf" at bounding box center [129, 633] width 115 height 15
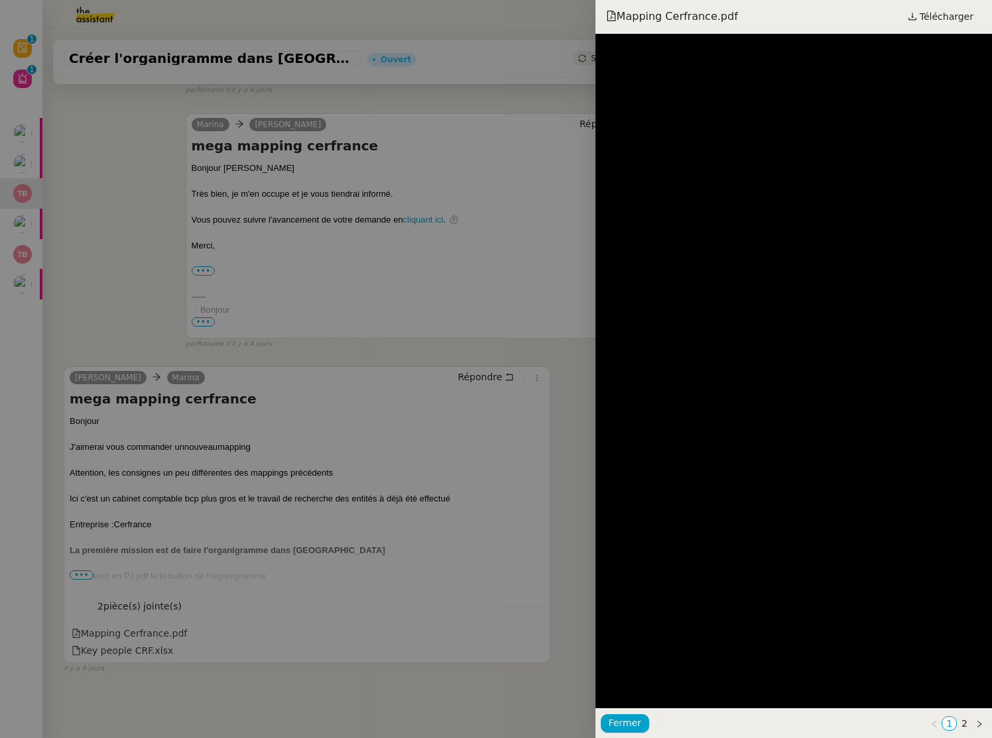
click at [449, 337] on div at bounding box center [496, 369] width 992 height 738
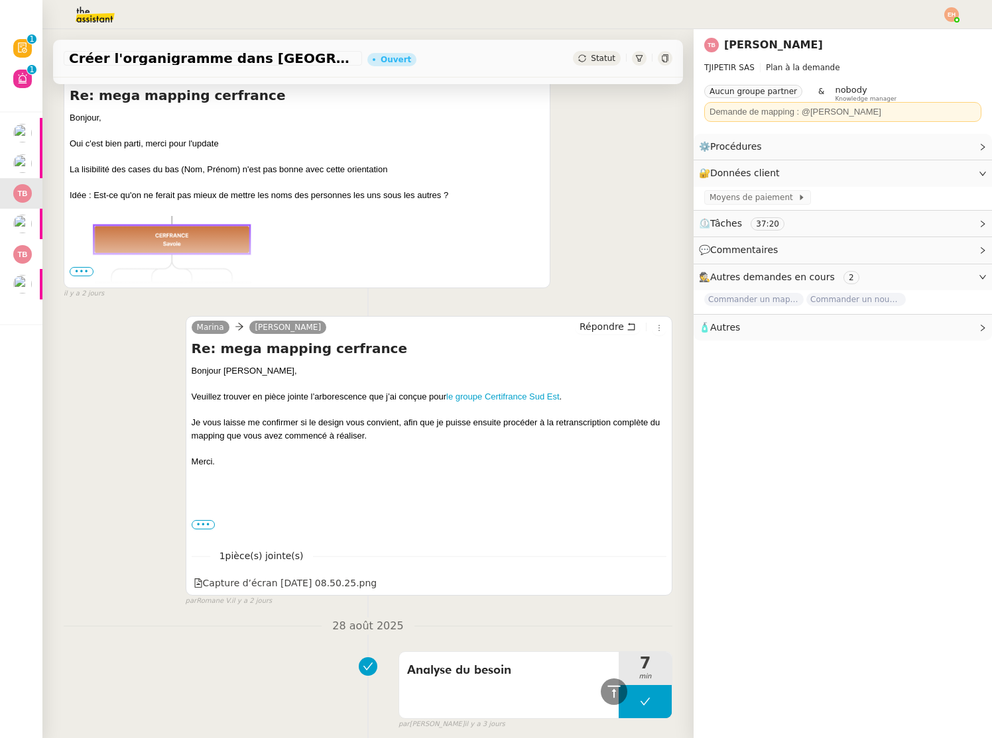
scroll to position [909, 0]
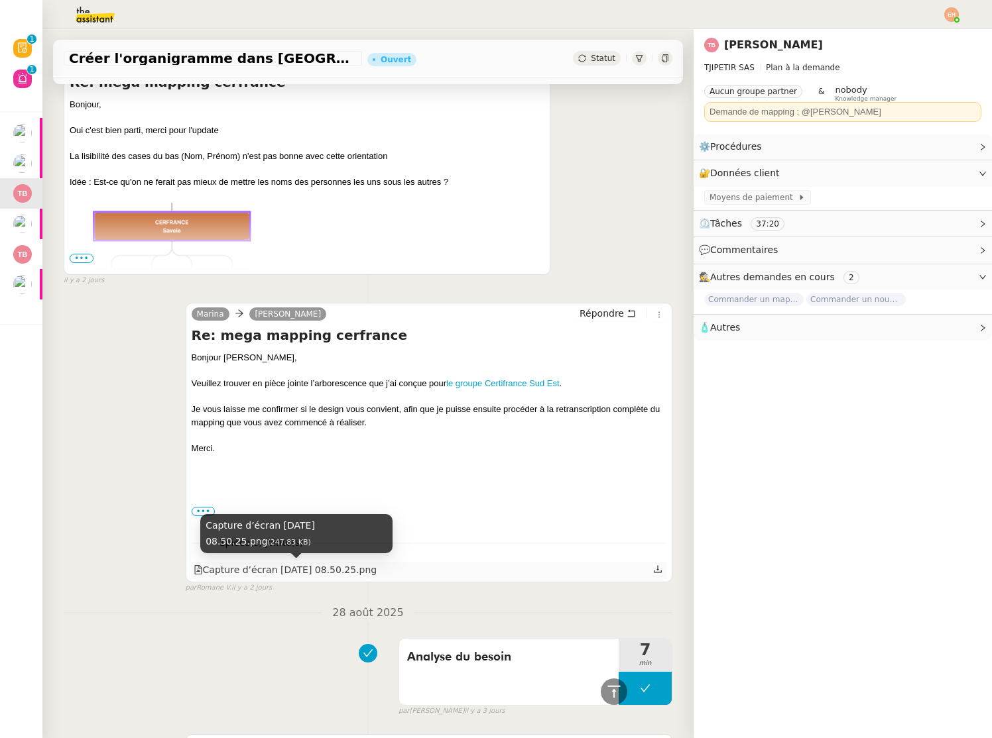
click at [329, 567] on div "Capture d’écran [DATE] 08.50.25.png" at bounding box center [286, 570] width 184 height 15
